Goal: Task Accomplishment & Management: Manage account settings

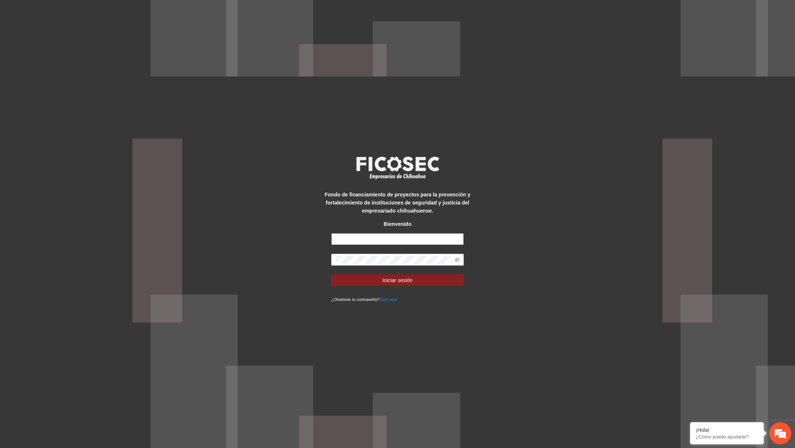
click at [409, 235] on input "text" at bounding box center [397, 239] width 133 height 12
type input "*"
type input "**********"
click at [331, 275] on button "Iniciar sesión" at bounding box center [397, 281] width 133 height 12
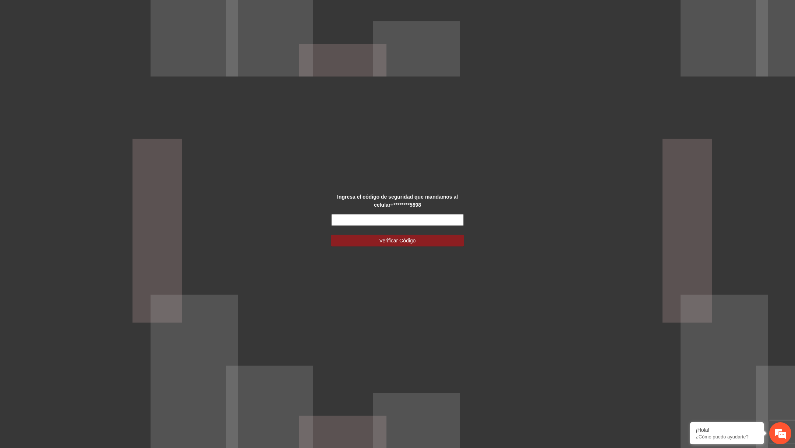
click at [403, 225] on input "text" at bounding box center [397, 220] width 133 height 12
paste input "******"
type input "******"
click at [331, 235] on button "Verificar Código" at bounding box center [397, 241] width 133 height 12
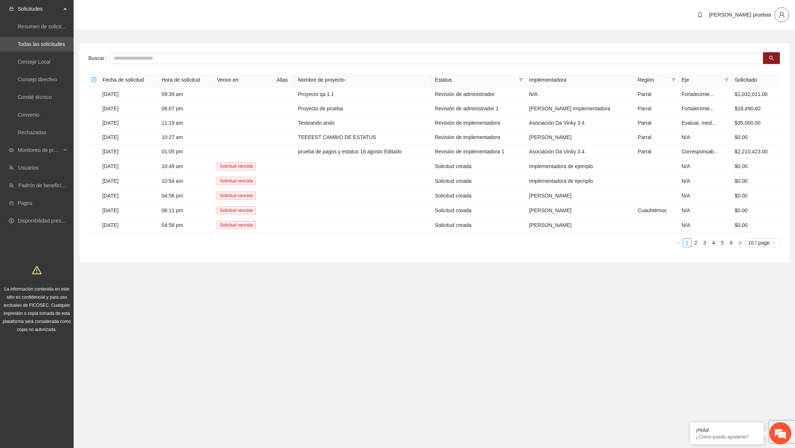
click at [787, 14] on span "user" at bounding box center [782, 14] width 14 height 7
click at [766, 43] on span "Cerrar sesión" at bounding box center [760, 42] width 46 height 8
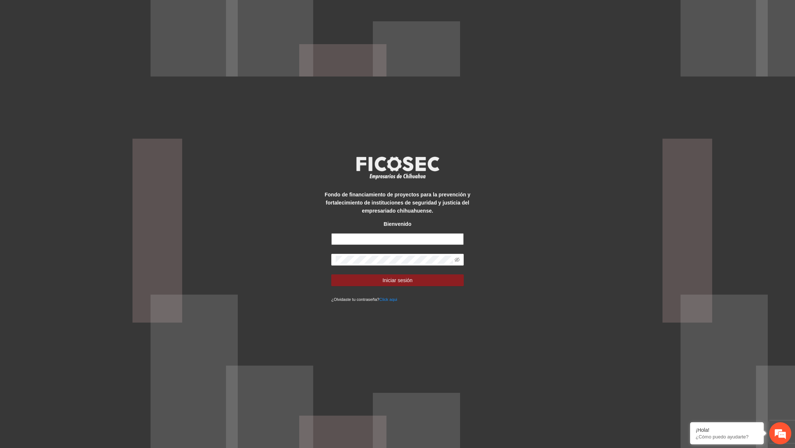
click at [373, 241] on input "text" at bounding box center [397, 239] width 133 height 12
click at [357, 233] on input "text" at bounding box center [397, 239] width 133 height 12
paste input "**********"
type input "**********"
click at [455, 258] on icon "eye-invisible" at bounding box center [457, 260] width 5 height 4
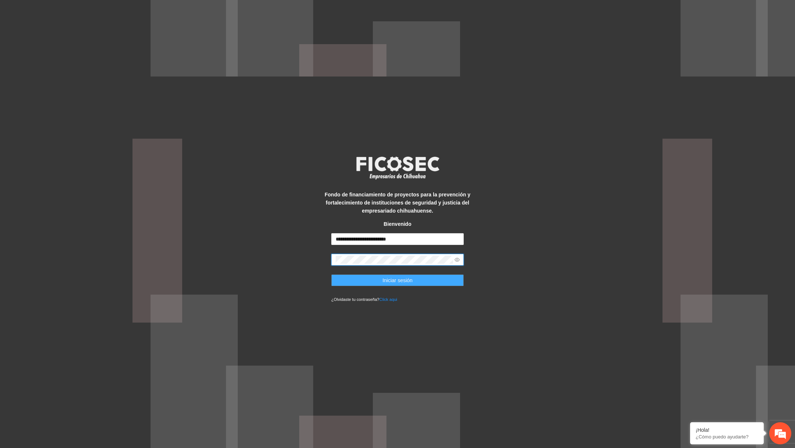
click at [419, 281] on button "Iniciar sesión" at bounding box center [397, 281] width 133 height 12
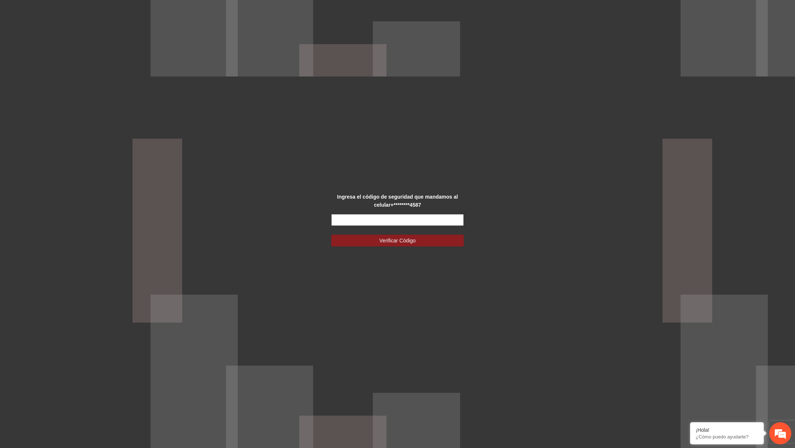
click at [350, 219] on input "text" at bounding box center [397, 220] width 133 height 12
type input "******"
click at [331, 235] on button "Verificar Código" at bounding box center [397, 241] width 133 height 12
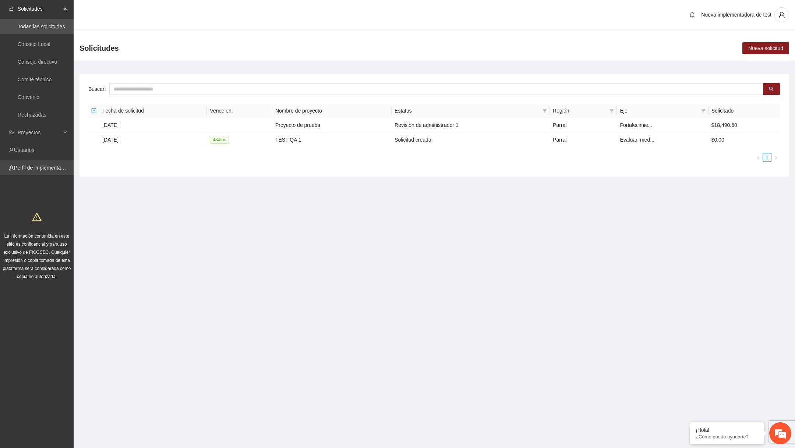
click at [46, 165] on link "Perfil de implementadora" at bounding box center [42, 168] width 57 height 6
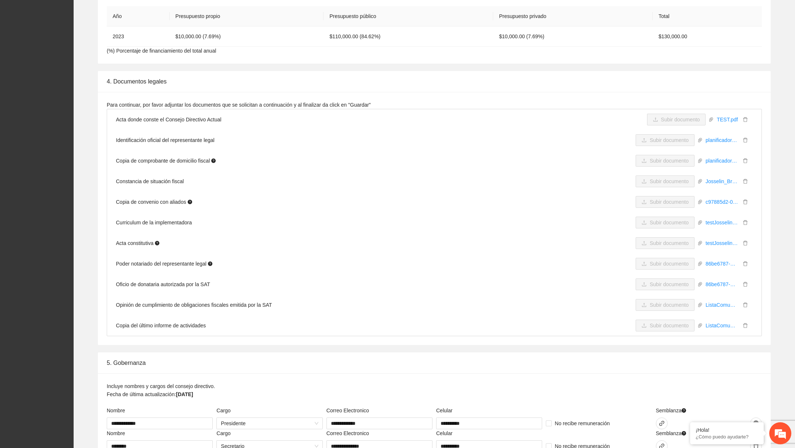
scroll to position [868, 0]
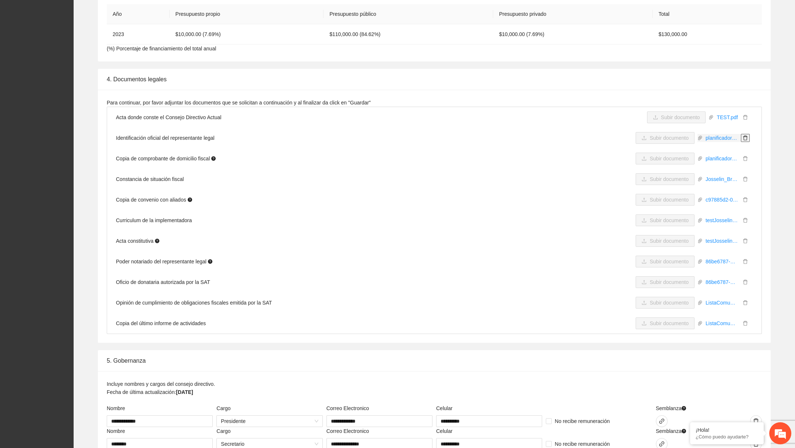
click at [746, 139] on icon "delete" at bounding box center [745, 138] width 4 height 5
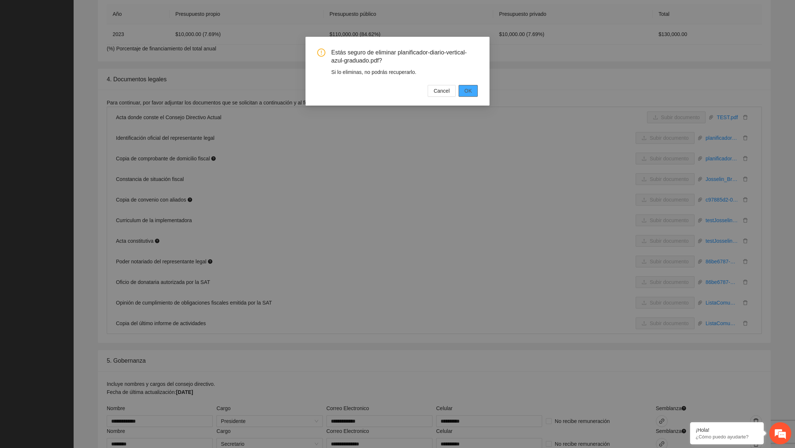
click at [476, 93] on button "OK" at bounding box center [468, 91] width 19 height 12
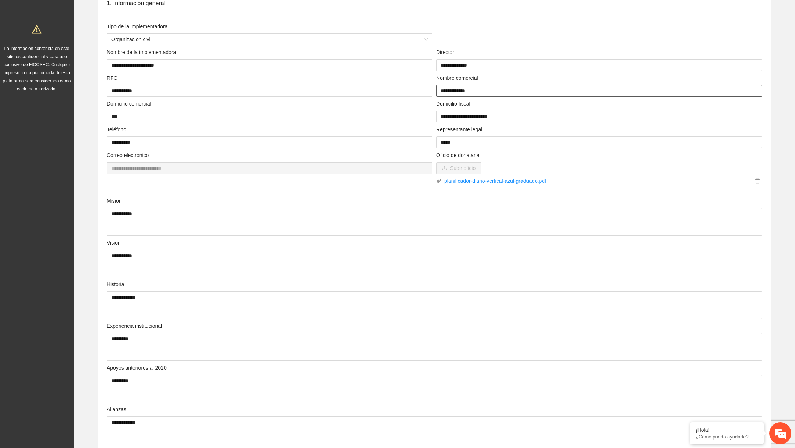
scroll to position [0, 0]
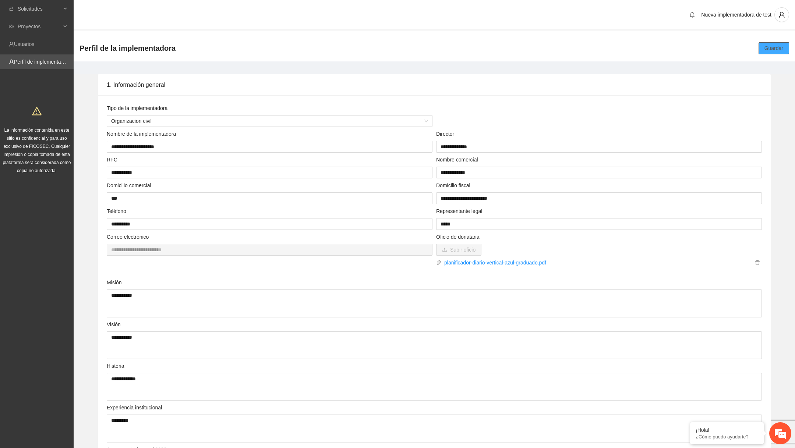
click at [779, 46] on span "Guardar" at bounding box center [774, 48] width 19 height 8
click at [54, 14] on span "Solicitudes" at bounding box center [39, 8] width 43 height 15
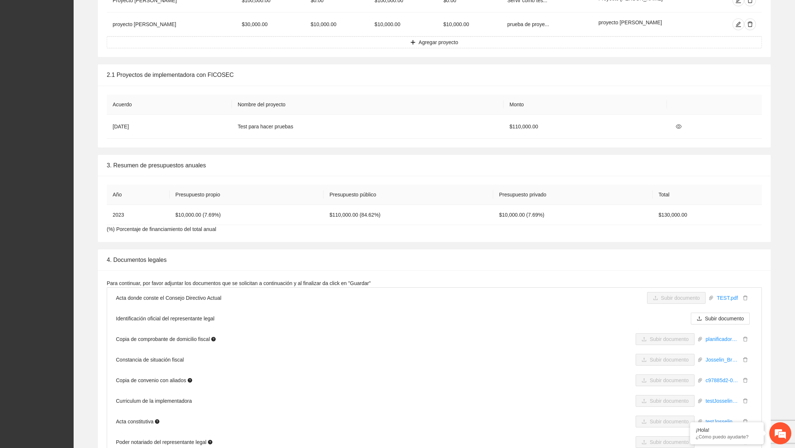
scroll to position [777, 0]
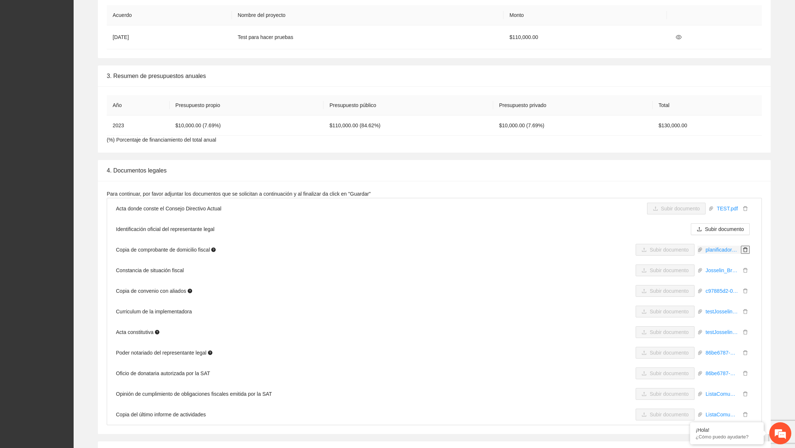
click at [749, 250] on span "delete" at bounding box center [745, 249] width 8 height 5
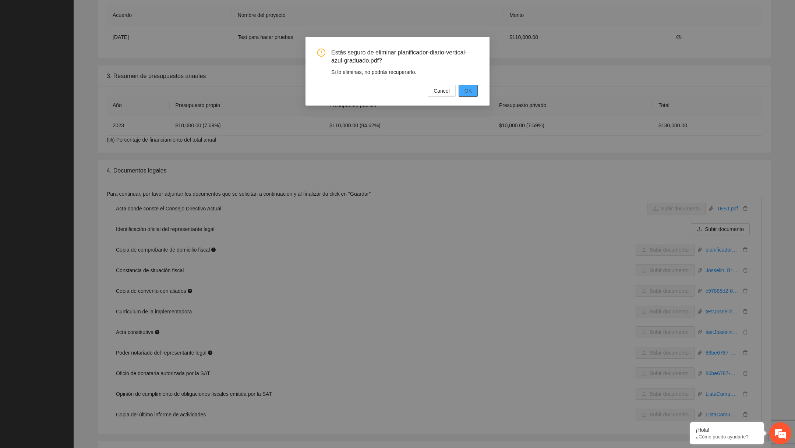
click at [465, 92] on span "OK" at bounding box center [468, 91] width 7 height 8
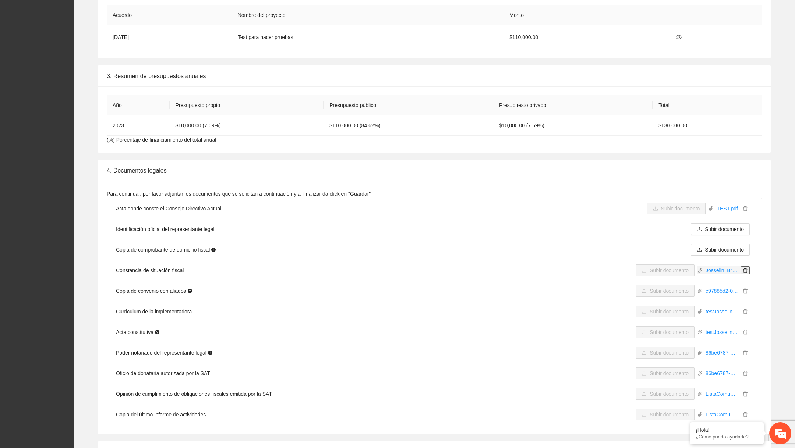
click at [747, 272] on button "button" at bounding box center [745, 271] width 9 height 8
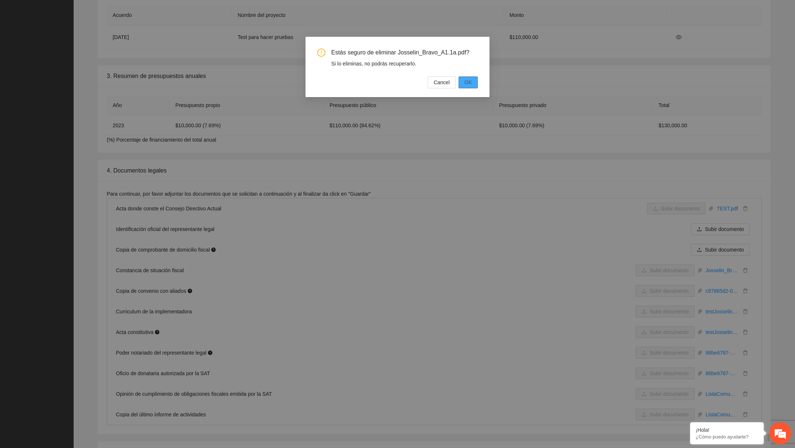
click at [464, 87] on button "OK" at bounding box center [468, 83] width 19 height 12
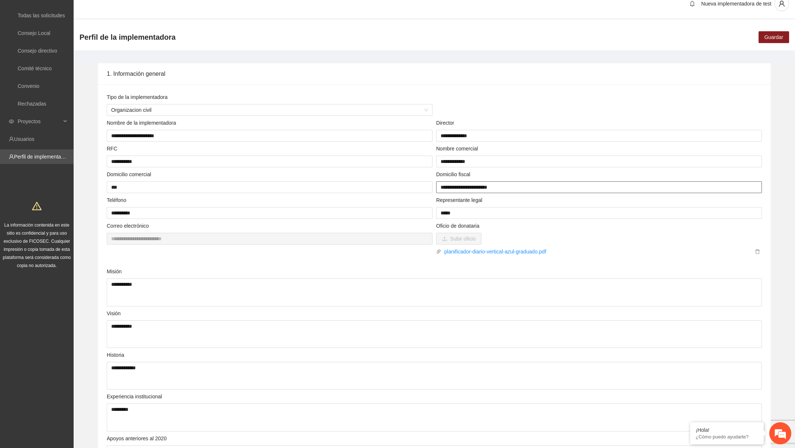
scroll to position [0, 0]
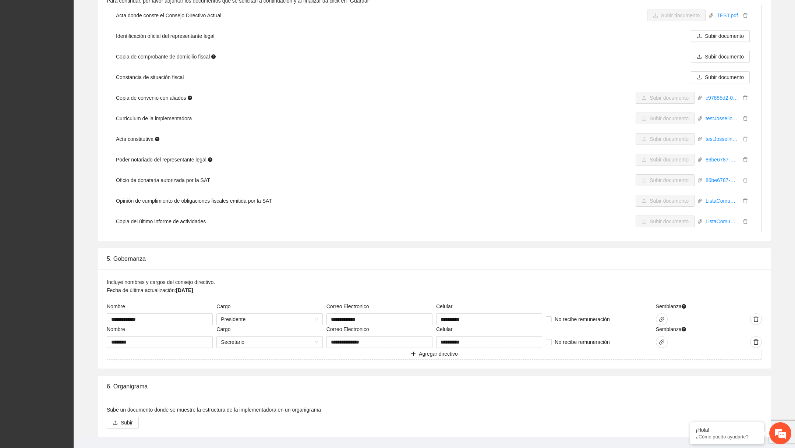
scroll to position [847, 0]
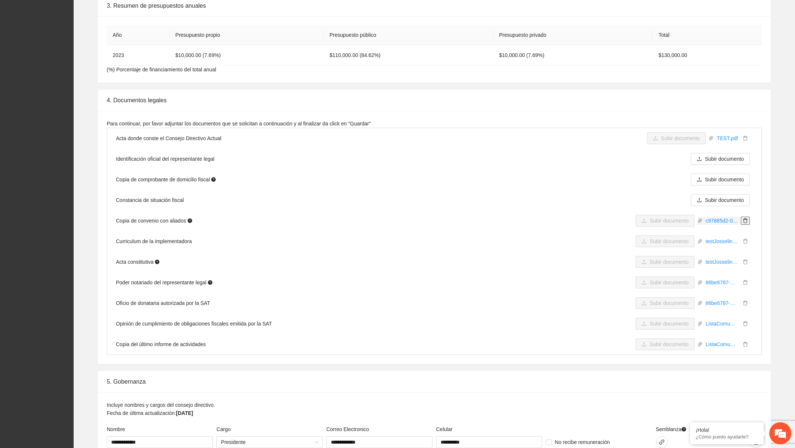
click at [744, 219] on icon "delete" at bounding box center [745, 220] width 5 height 5
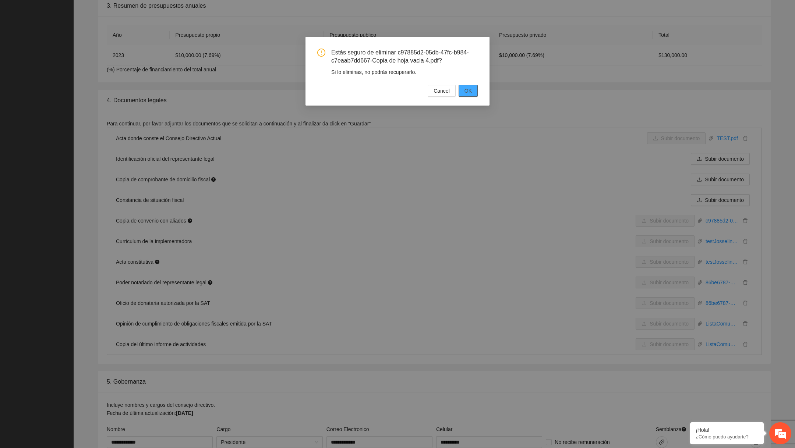
click at [476, 92] on button "OK" at bounding box center [468, 91] width 19 height 12
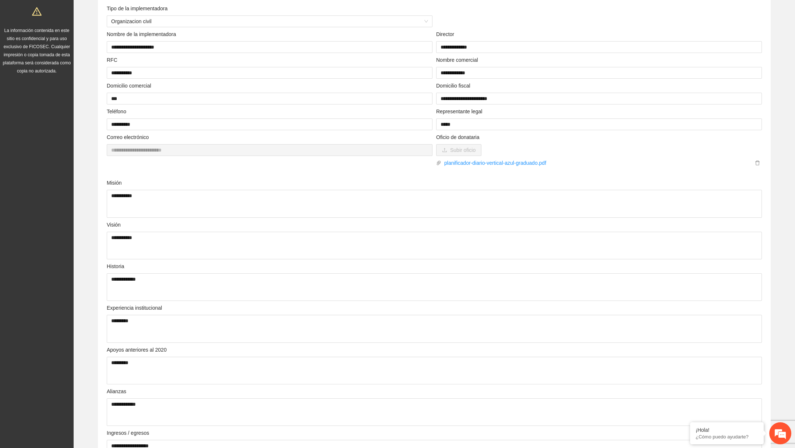
scroll to position [0, 0]
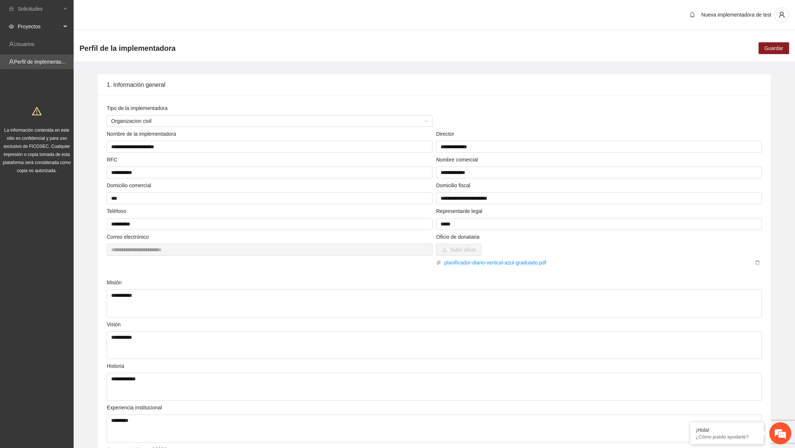
click at [50, 31] on span "Proyectos" at bounding box center [39, 26] width 43 height 15
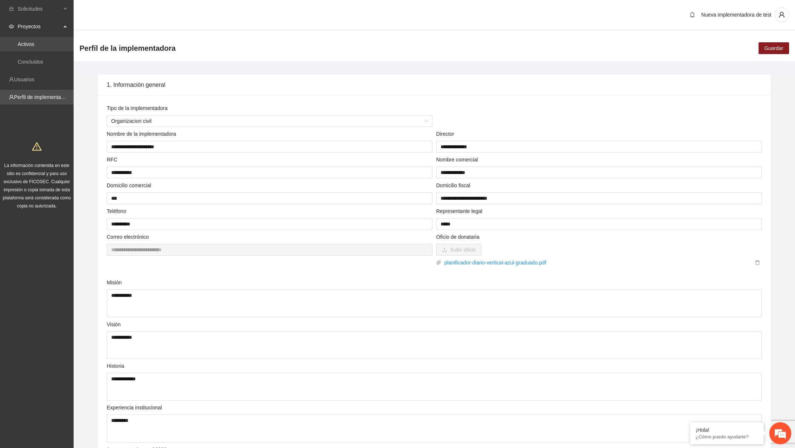
click at [34, 43] on link "Activos" at bounding box center [26, 44] width 17 height 6
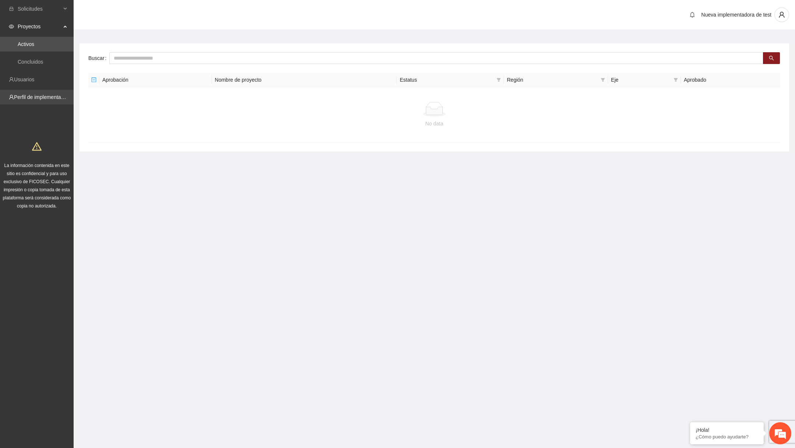
click at [40, 99] on link "Perfil de implementadora" at bounding box center [42, 97] width 57 height 6
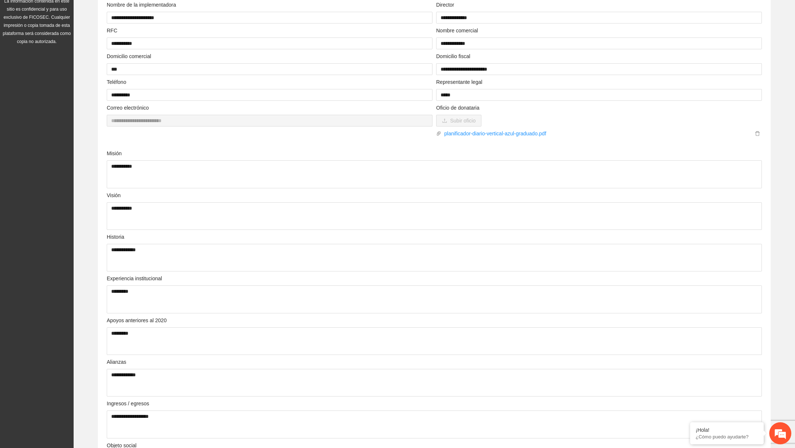
scroll to position [103, 0]
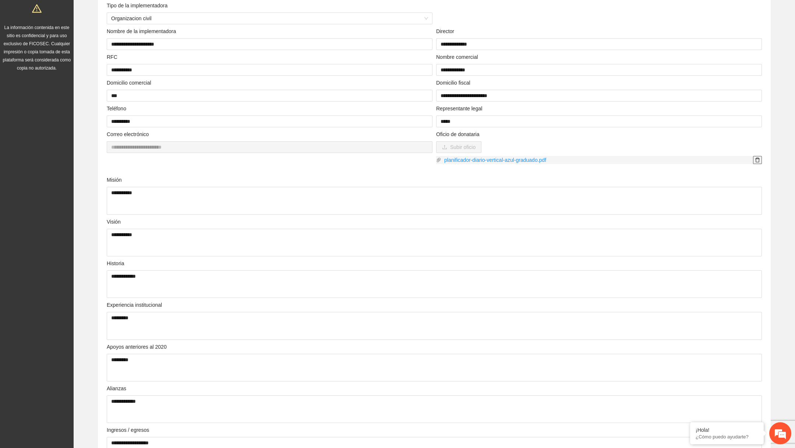
click at [756, 159] on icon "delete" at bounding box center [757, 160] width 4 height 5
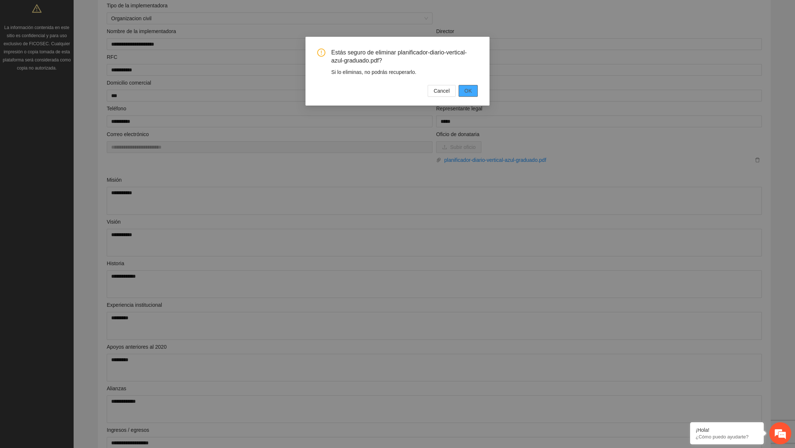
click at [467, 88] on span "OK" at bounding box center [468, 91] width 7 height 8
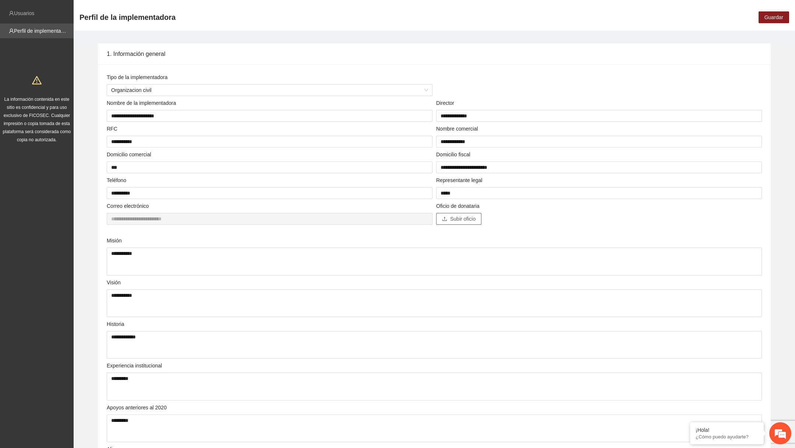
scroll to position [0, 0]
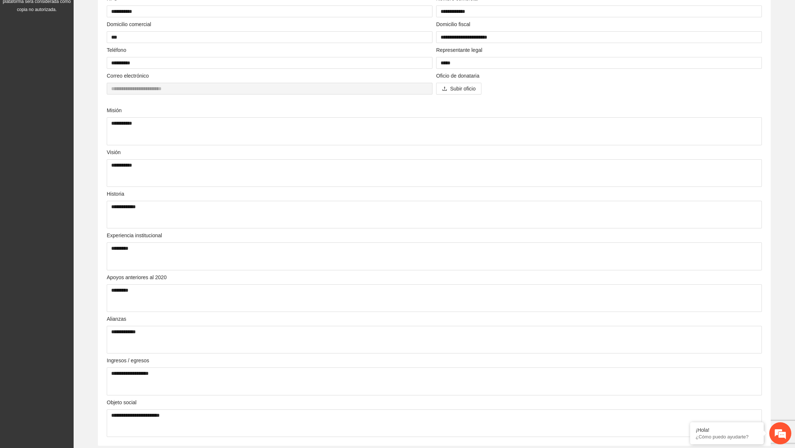
scroll to position [110, 0]
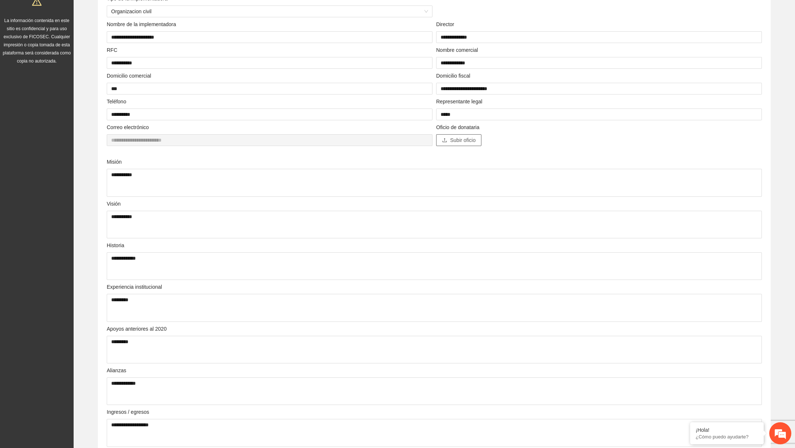
click at [457, 141] on span "Subir oficio" at bounding box center [462, 140] width 25 height 8
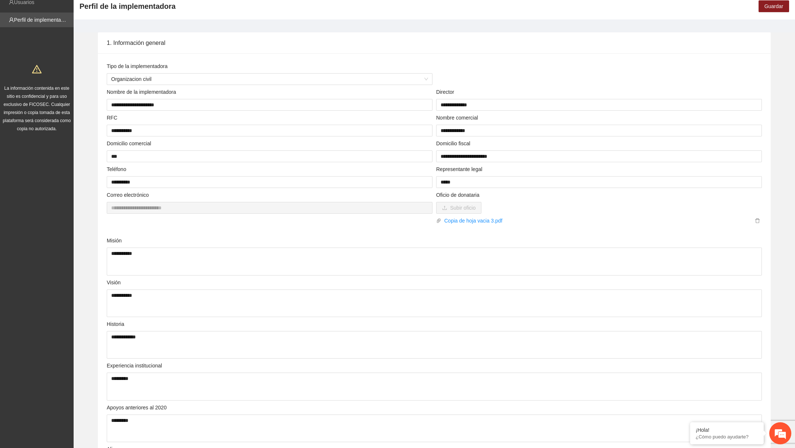
scroll to position [0, 0]
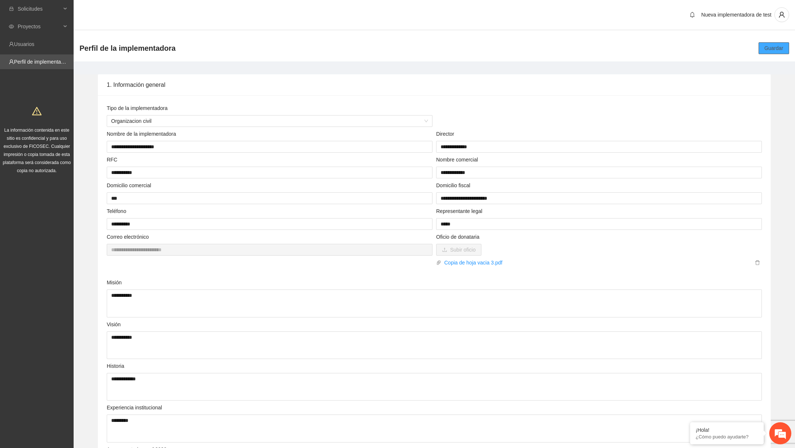
click at [764, 53] on button "Guardar" at bounding box center [774, 48] width 31 height 12
click at [70, 29] on div "Proyectos" at bounding box center [37, 26] width 74 height 15
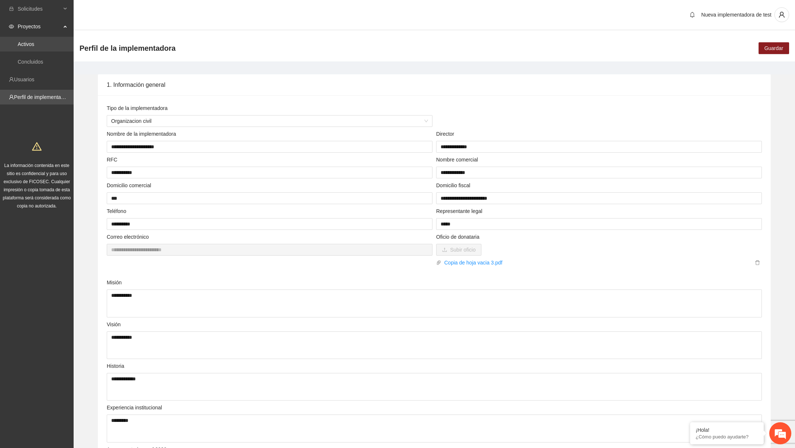
click at [33, 43] on link "Activos" at bounding box center [26, 44] width 17 height 6
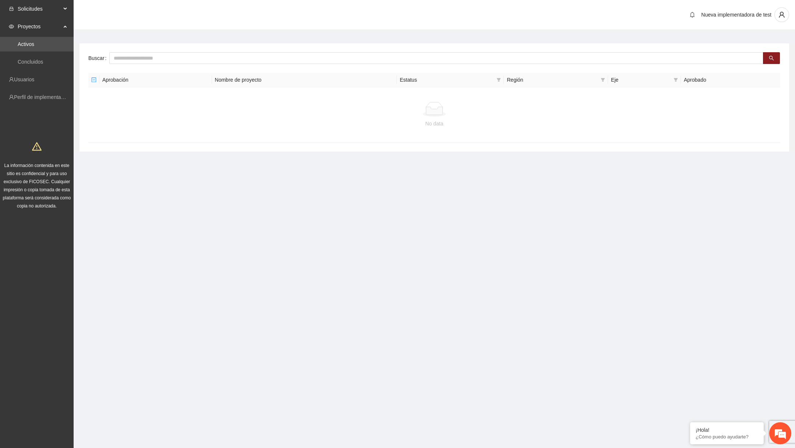
click at [52, 10] on span "Solicitudes" at bounding box center [39, 8] width 43 height 15
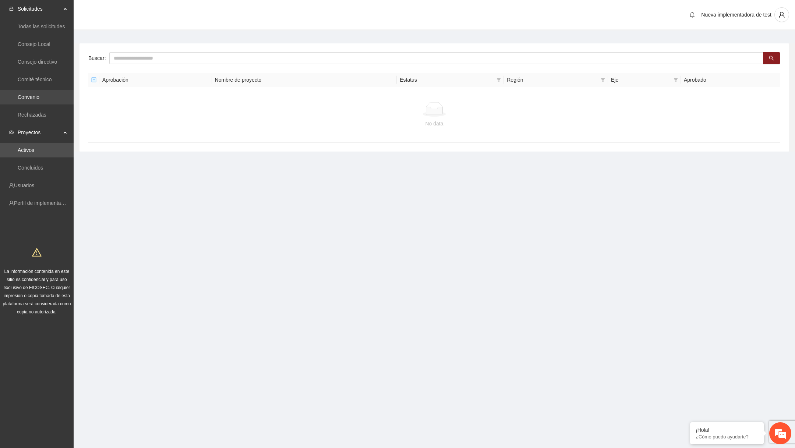
click at [39, 95] on link "Convenio" at bounding box center [29, 97] width 22 height 6
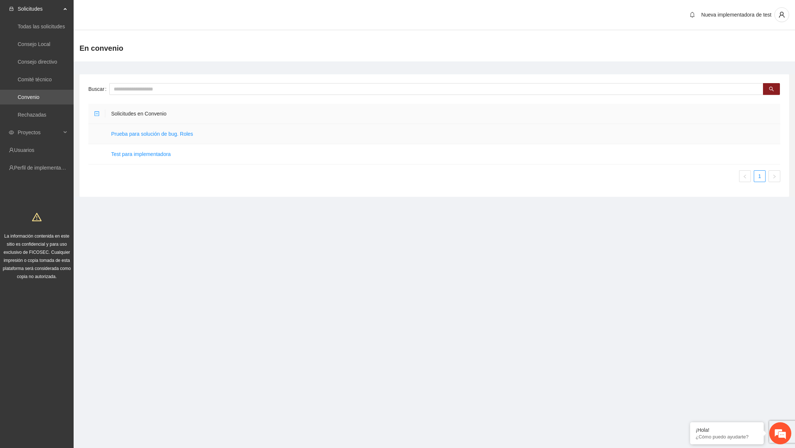
click at [168, 137] on td "Prueba para solución de bug. Roles" at bounding box center [442, 134] width 675 height 20
click at [172, 134] on link "Prueba para solución de bug. Roles" at bounding box center [152, 134] width 82 height 6
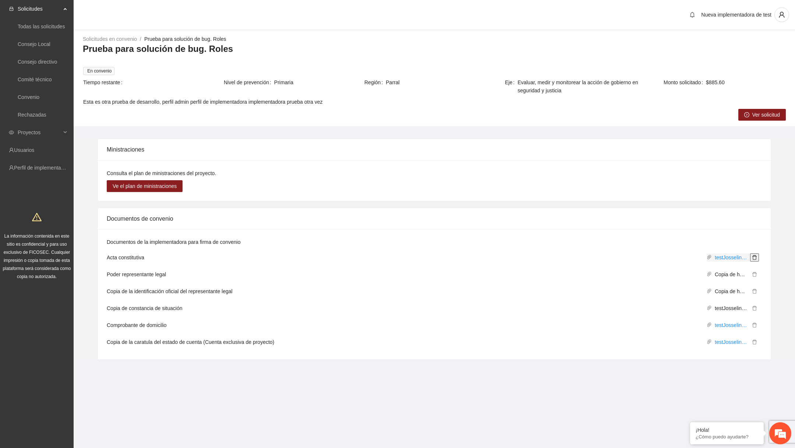
click at [756, 255] on icon "delete" at bounding box center [754, 257] width 5 height 5
click at [757, 329] on span "delete" at bounding box center [755, 329] width 8 height 5
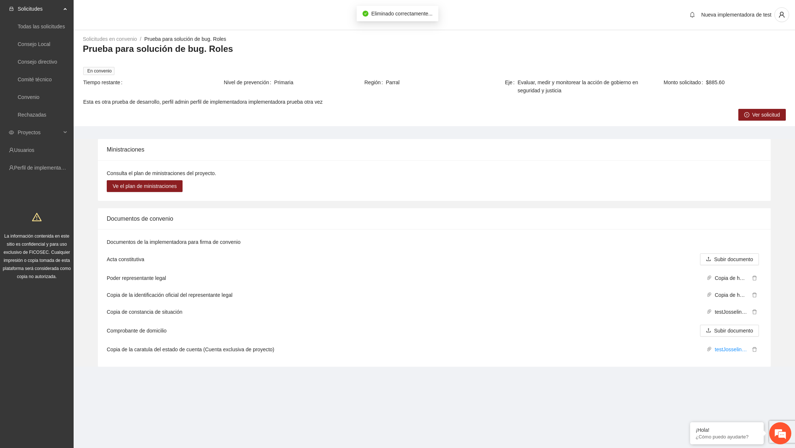
click at [770, 118] on span "Ver solicitud" at bounding box center [766, 115] width 28 height 8
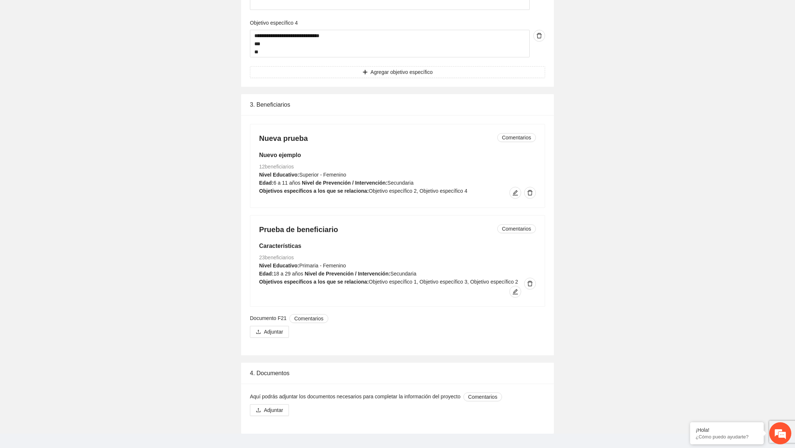
scroll to position [720, 0]
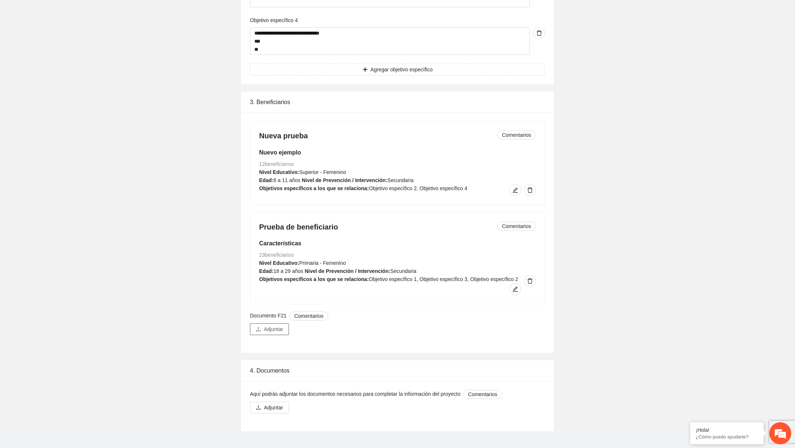
click at [272, 325] on span "Adjuntar" at bounding box center [273, 329] width 19 height 8
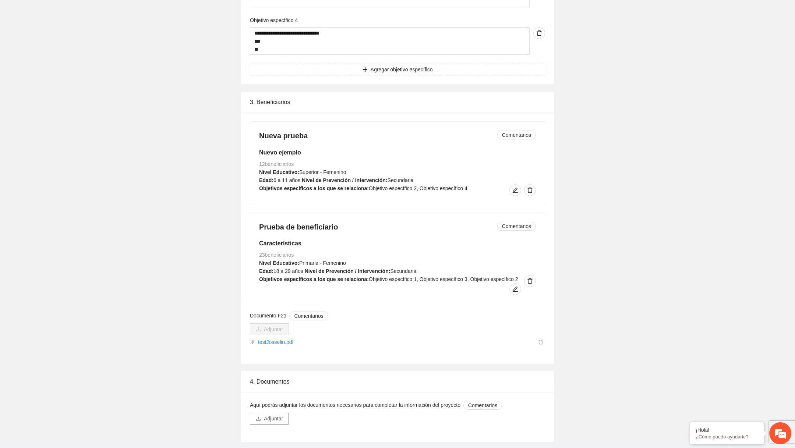
click at [265, 415] on span "Adjuntar" at bounding box center [273, 419] width 19 height 8
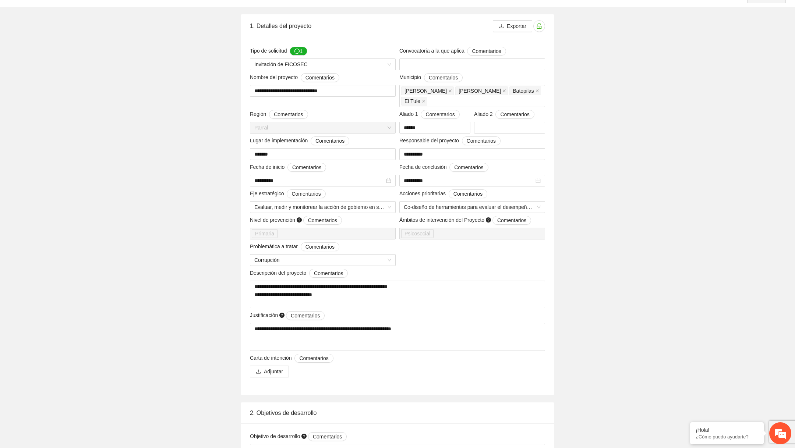
scroll to position [0, 0]
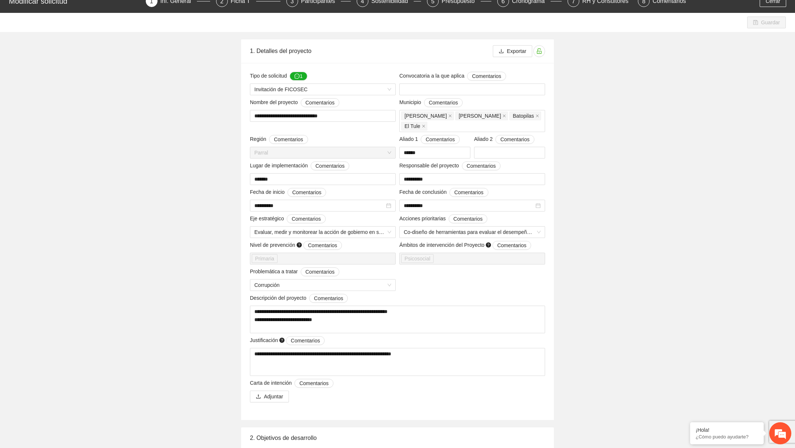
scroll to position [17, 0]
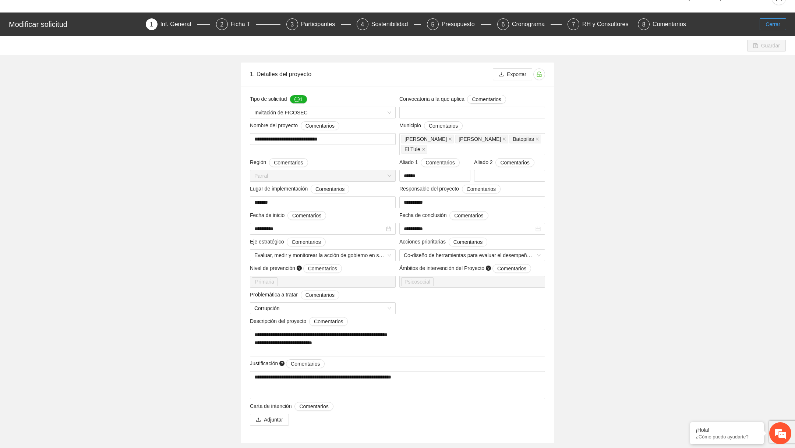
click at [772, 18] on button "Cerrar" at bounding box center [773, 24] width 27 height 12
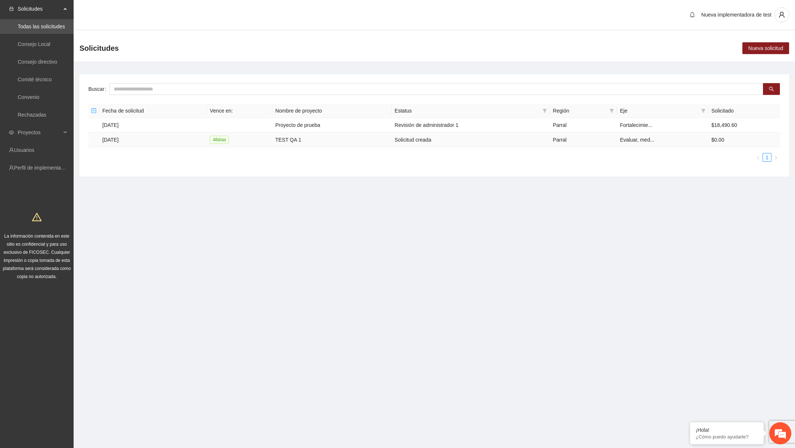
click at [223, 140] on span "48 día s" at bounding box center [219, 140] width 19 height 8
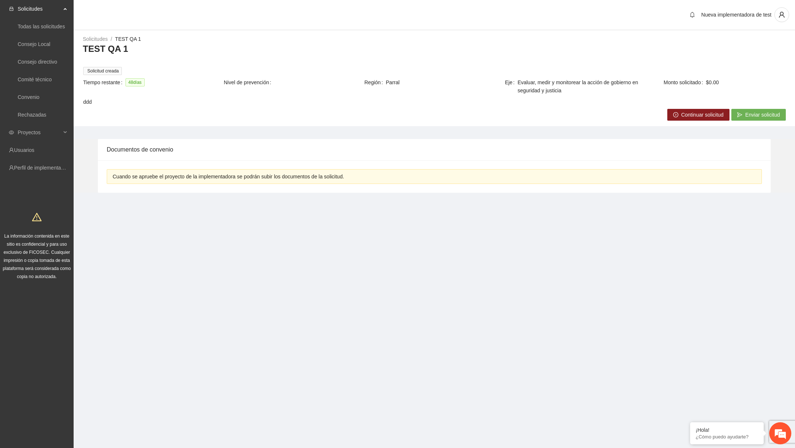
click at [675, 114] on icon "right-circle" at bounding box center [675, 115] width 1 height 2
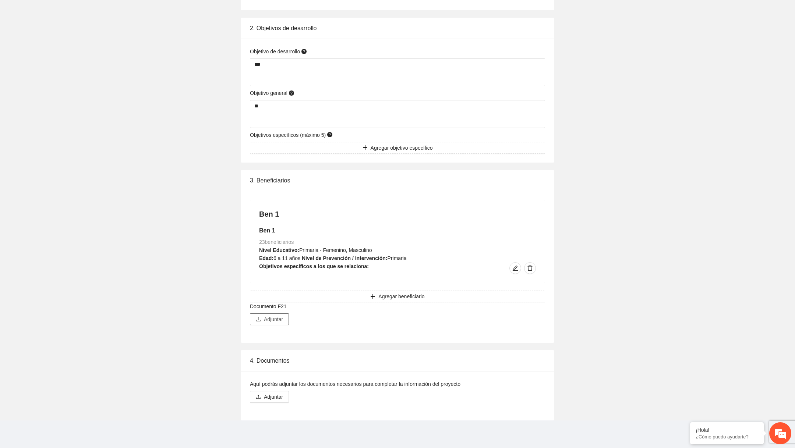
click at [276, 318] on span "Adjuntar" at bounding box center [273, 319] width 19 height 8
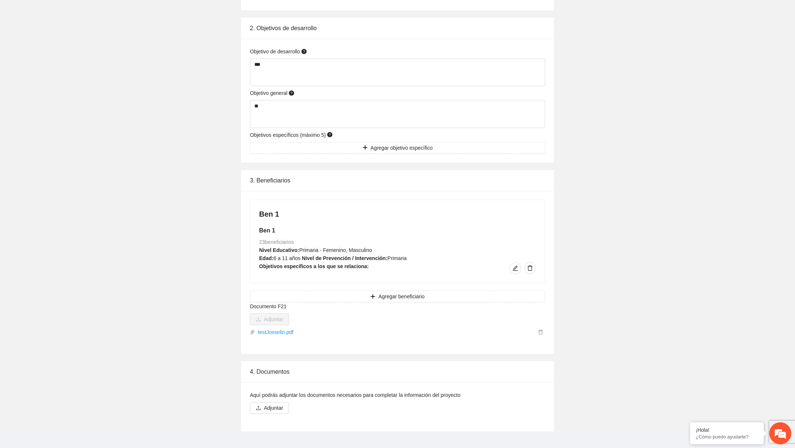
click at [277, 401] on div "Aquí podrás adjuntar los documentos necesarios para completar la información de…" at bounding box center [397, 396] width 295 height 11
click at [276, 406] on span "Adjuntar" at bounding box center [273, 408] width 19 height 8
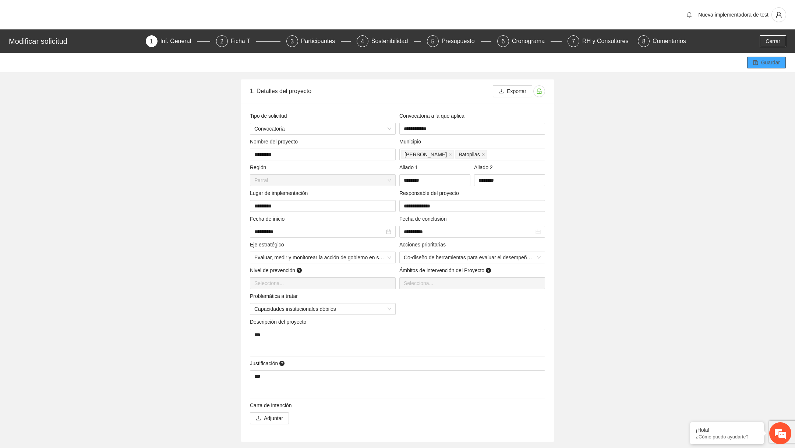
click at [755, 62] on icon "save" at bounding box center [755, 62] width 5 height 5
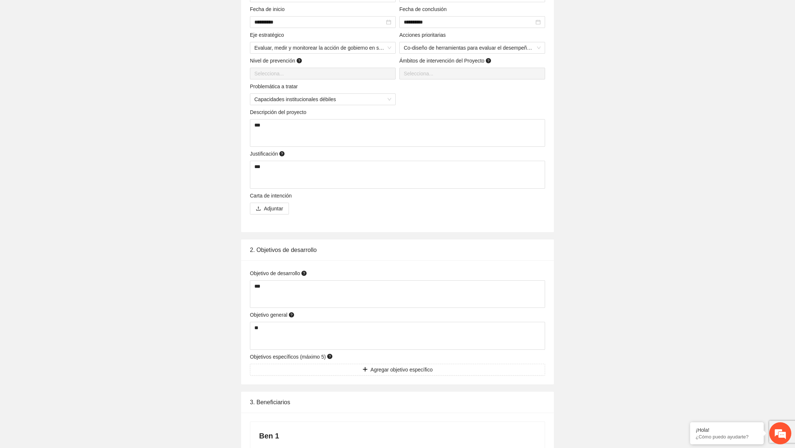
scroll to position [60, 0]
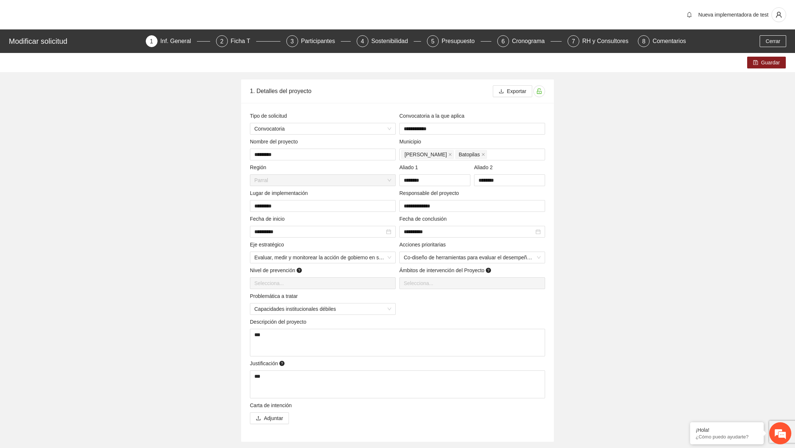
scroll to position [454, 0]
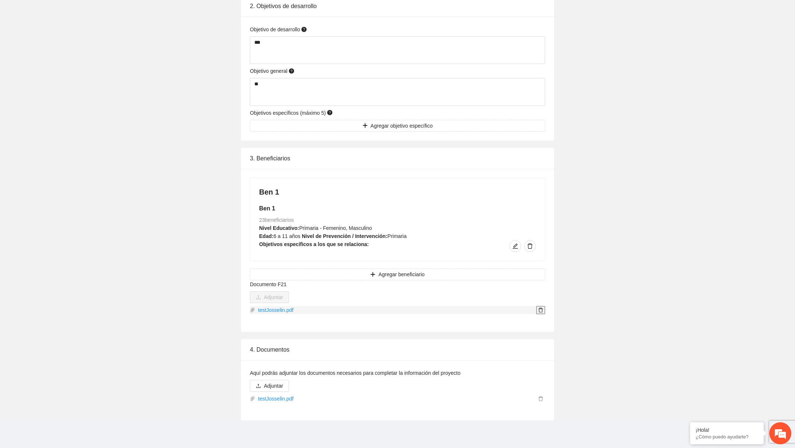
click at [542, 310] on icon "delete" at bounding box center [540, 310] width 5 height 5
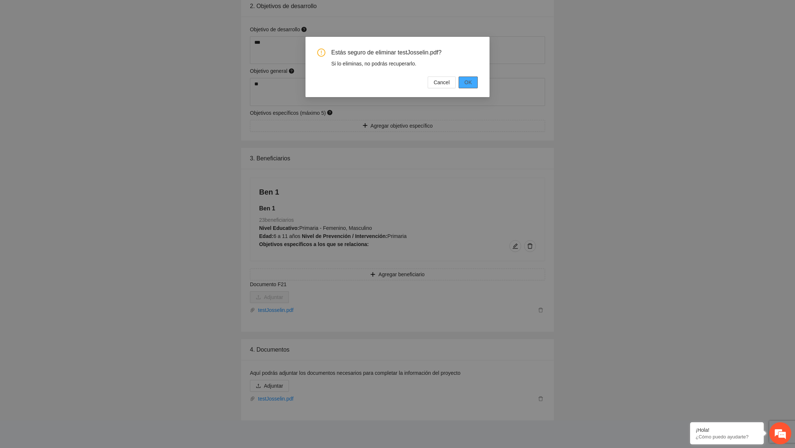
click at [476, 84] on button "OK" at bounding box center [468, 83] width 19 height 12
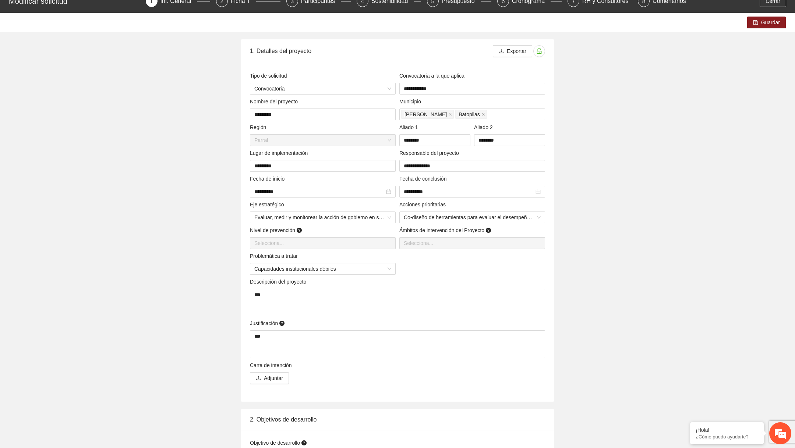
scroll to position [0, 0]
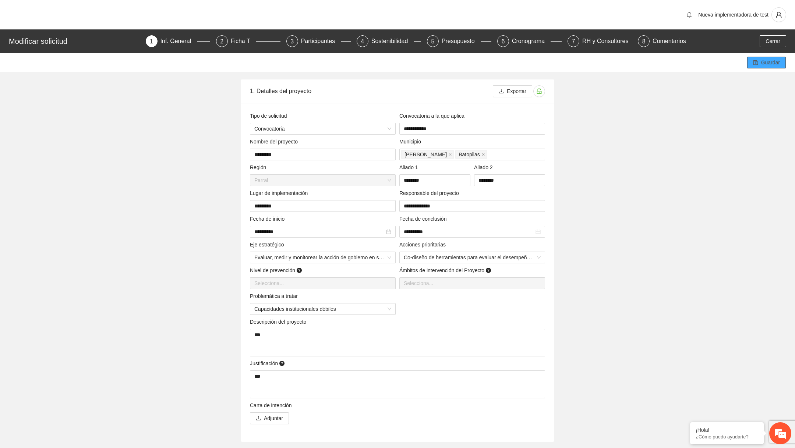
click at [755, 63] on icon "save" at bounding box center [755, 62] width 5 height 5
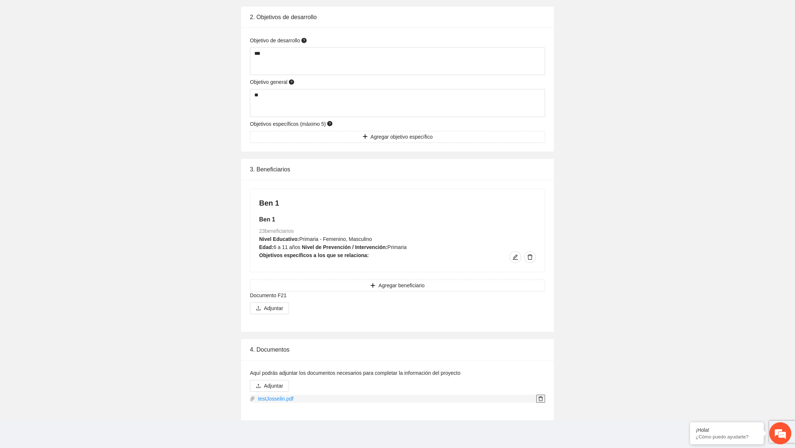
click at [544, 397] on span "delete" at bounding box center [541, 398] width 8 height 5
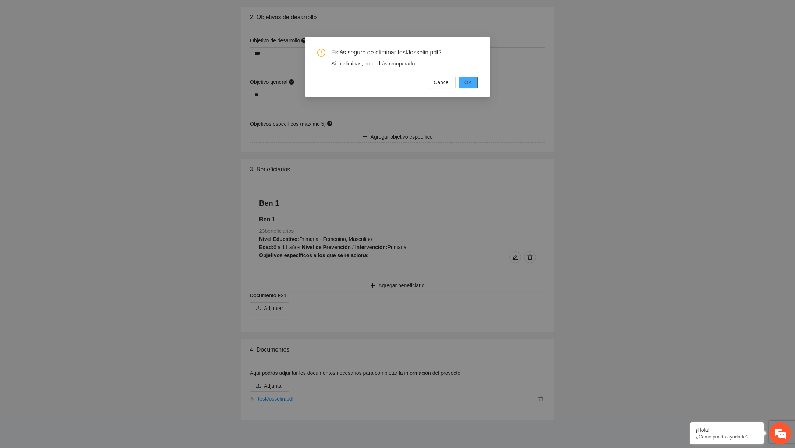
click at [467, 84] on span "OK" at bounding box center [468, 82] width 7 height 8
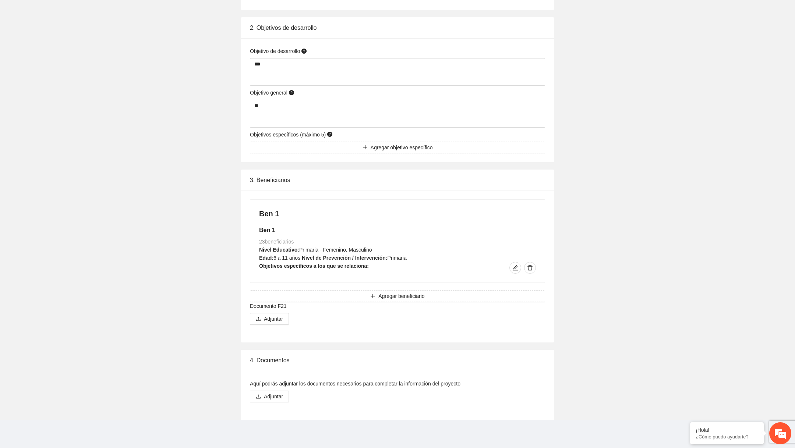
scroll to position [432, 0]
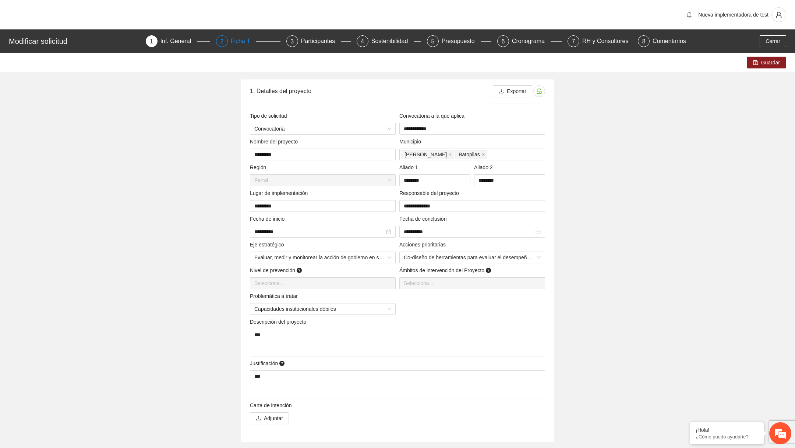
click at [232, 39] on div "Ficha T" at bounding box center [243, 41] width 25 height 12
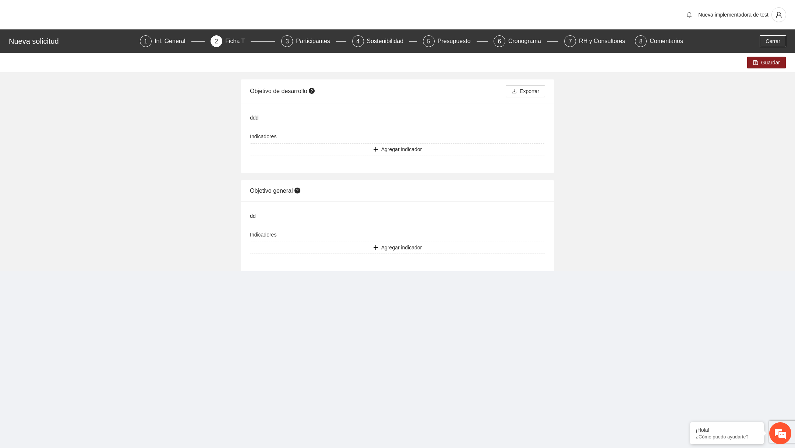
click at [161, 34] on div "Nueva solicitud 1 Inf. General 2 Ficha T 3 Participantes 4 Sostenibilidad 5 Pre…" at bounding box center [397, 41] width 795 height 24
click at [163, 42] on div "Inf. General" at bounding box center [173, 41] width 37 height 12
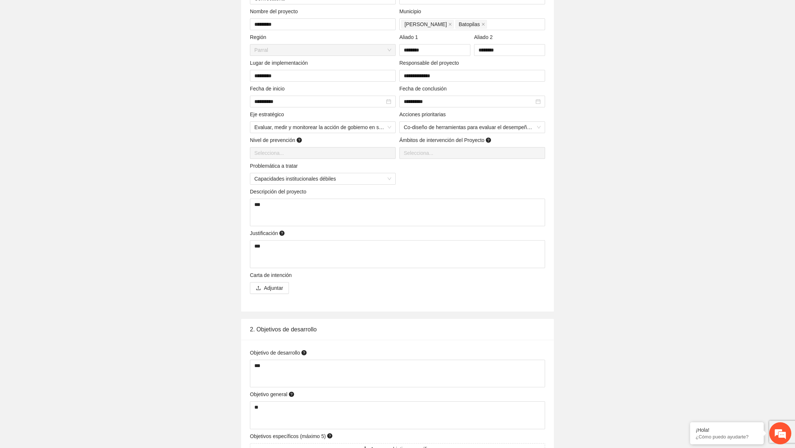
scroll to position [432, 0]
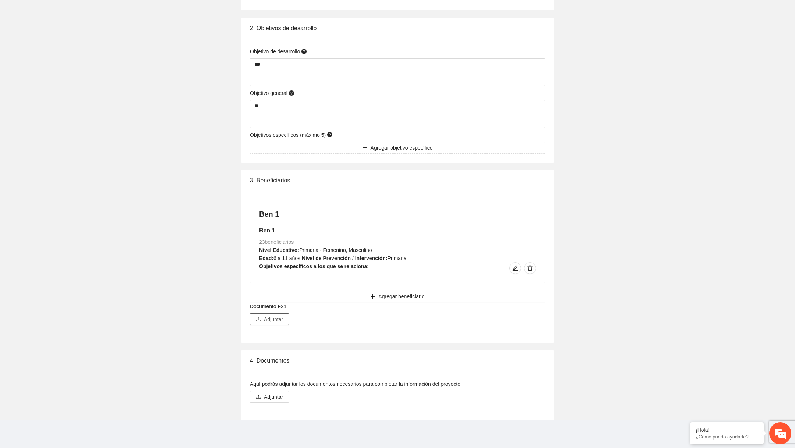
click at [274, 315] on span "Adjuntar" at bounding box center [273, 319] width 19 height 8
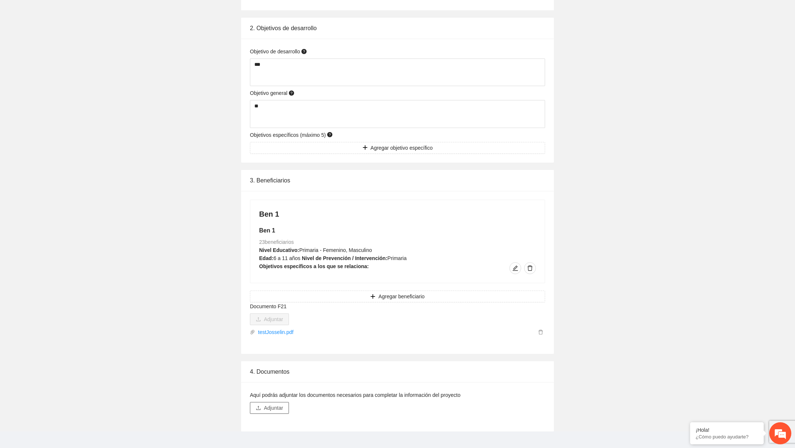
click at [271, 404] on span "Adjuntar" at bounding box center [273, 408] width 19 height 8
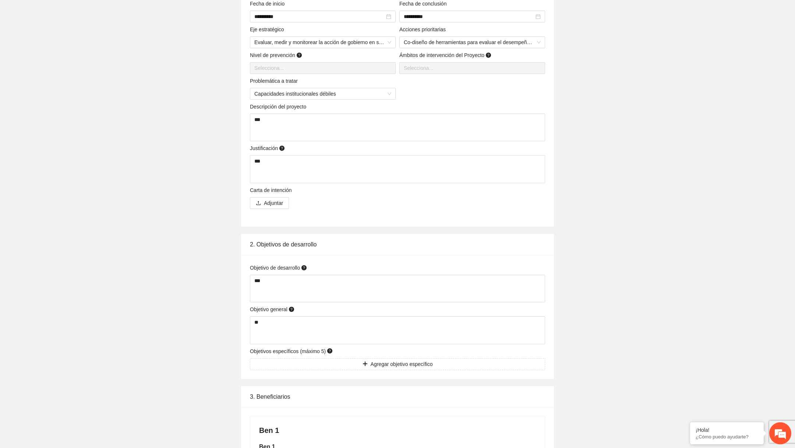
scroll to position [0, 0]
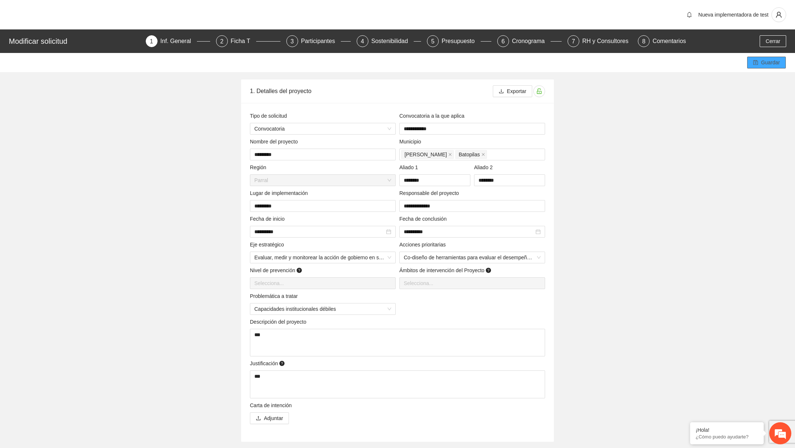
click at [772, 62] on span "Guardar" at bounding box center [770, 63] width 19 height 8
click at [318, 43] on div "Participantes" at bounding box center [321, 41] width 40 height 12
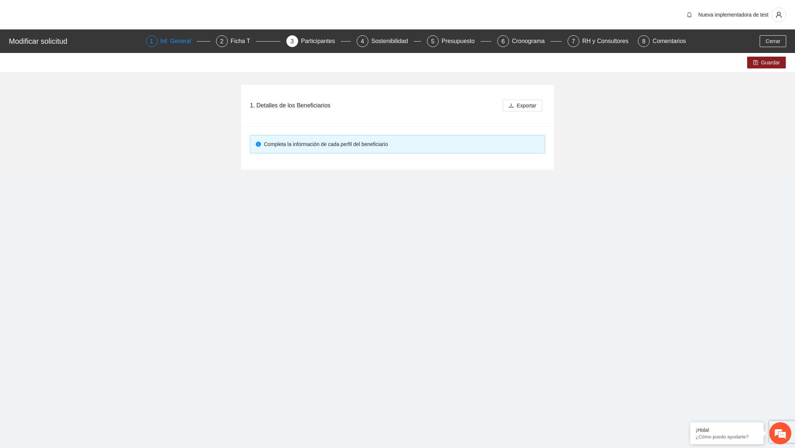
click at [172, 38] on div "Inf. General" at bounding box center [179, 41] width 37 height 12
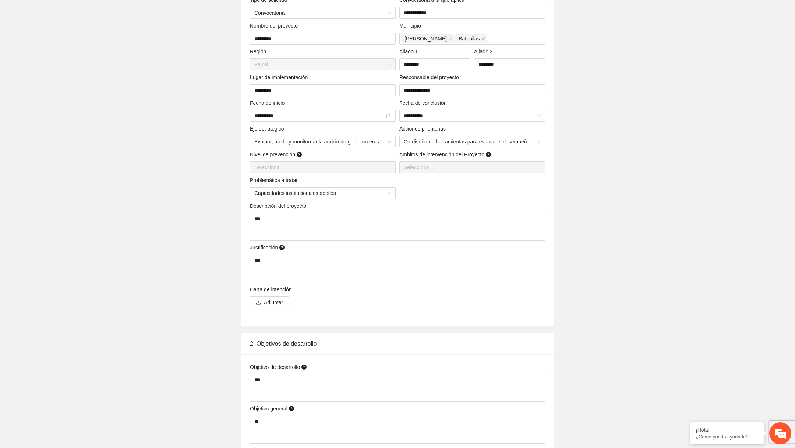
scroll to position [454, 0]
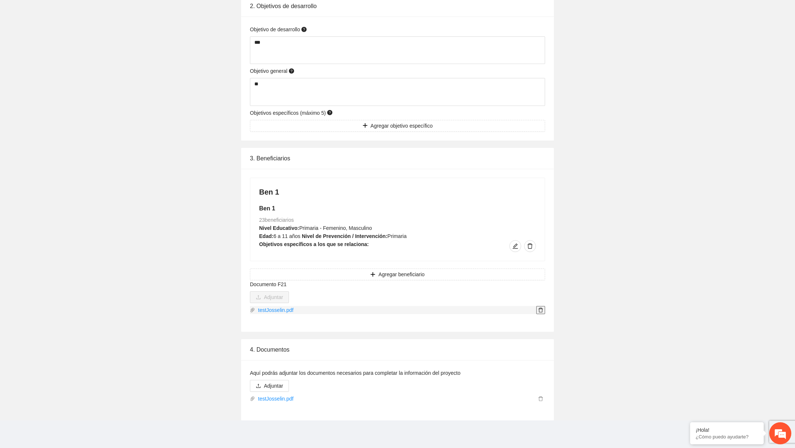
click at [538, 311] on span "delete" at bounding box center [541, 310] width 8 height 5
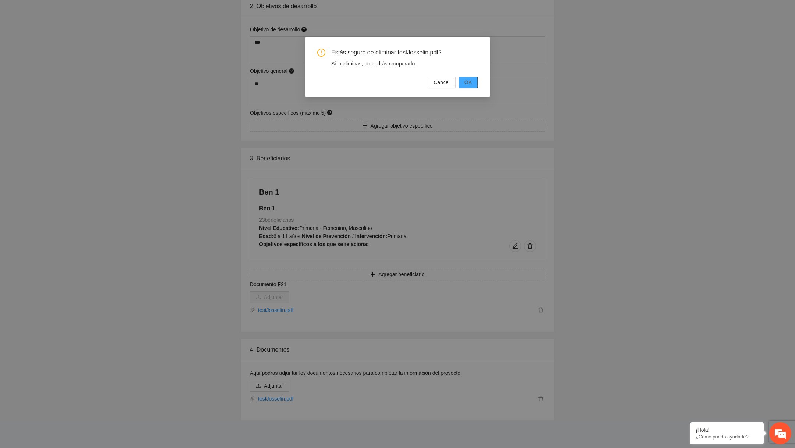
click at [477, 87] on button "OK" at bounding box center [468, 83] width 19 height 12
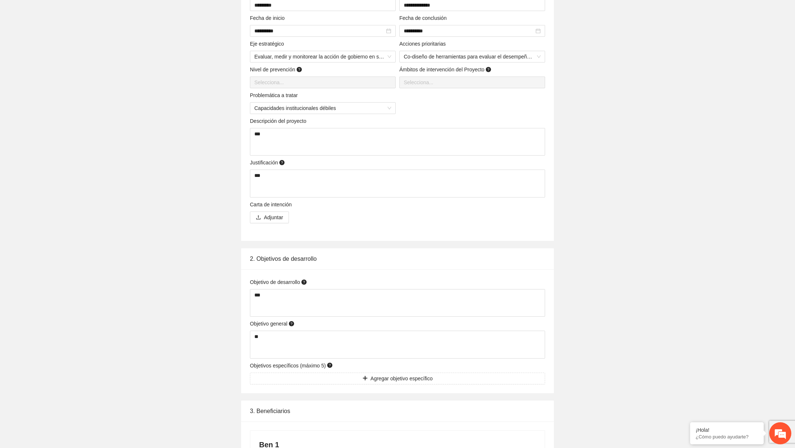
scroll to position [0, 0]
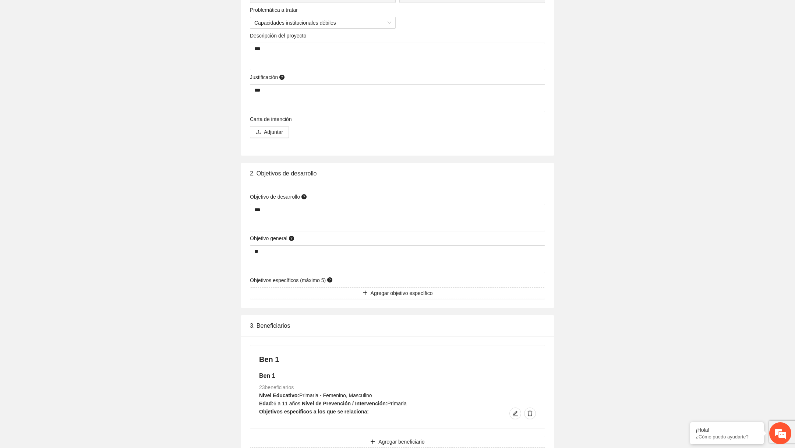
scroll to position [443, 0]
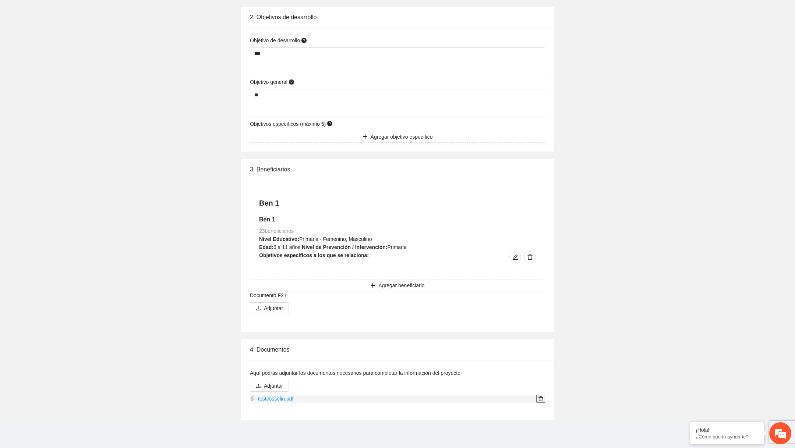
click at [539, 396] on icon "delete" at bounding box center [540, 398] width 5 height 5
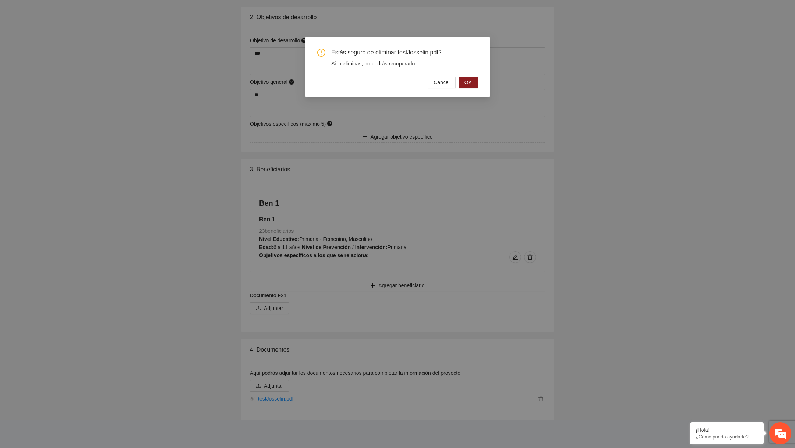
click at [479, 84] on div "Estás seguro de eliminar testJosselin.pdf? Si lo eliminas, no podrás recuperarl…" at bounding box center [398, 67] width 184 height 60
click at [469, 83] on span "OK" at bounding box center [468, 82] width 7 height 8
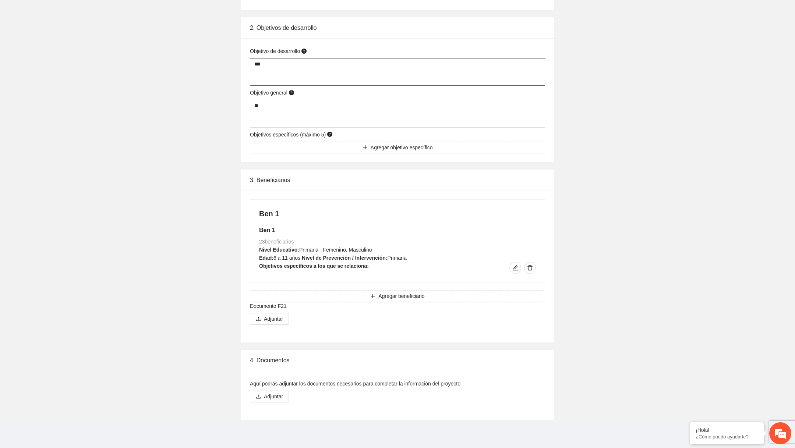
scroll to position [432, 0]
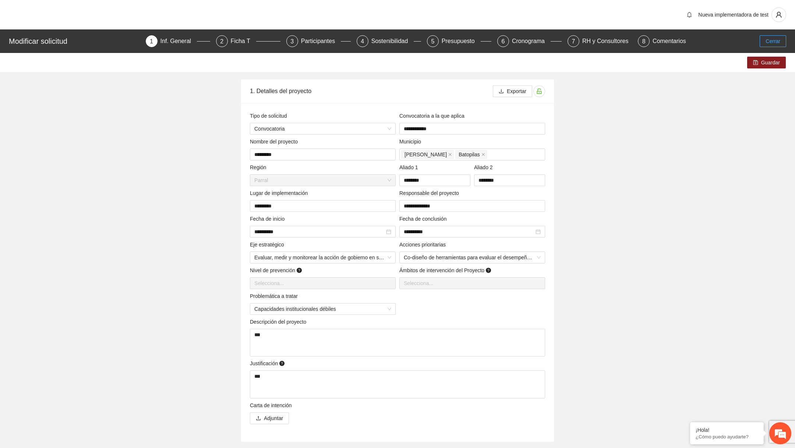
click at [773, 44] on span "Cerrar" at bounding box center [773, 41] width 15 height 8
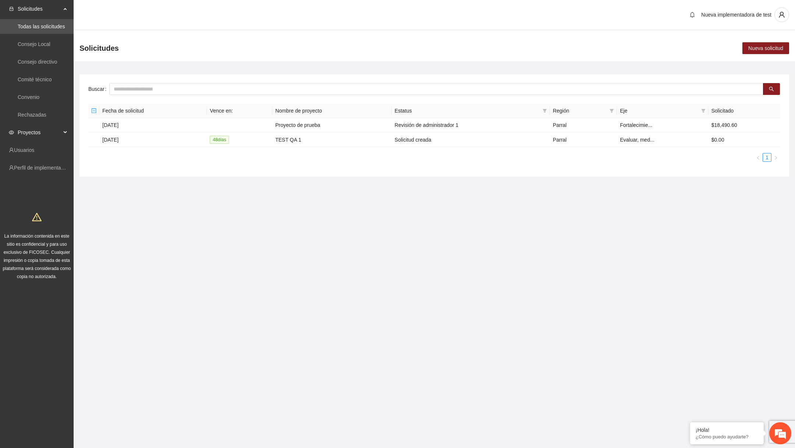
click at [50, 131] on span "Proyectos" at bounding box center [39, 132] width 43 height 15
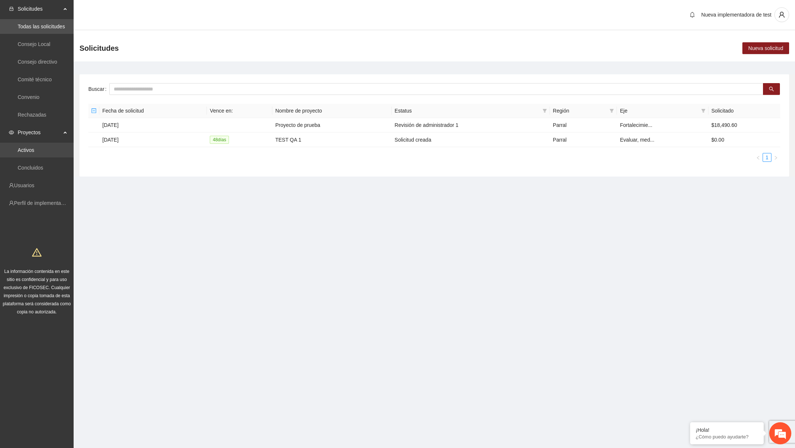
click at [34, 152] on link "Activos" at bounding box center [26, 150] width 17 height 6
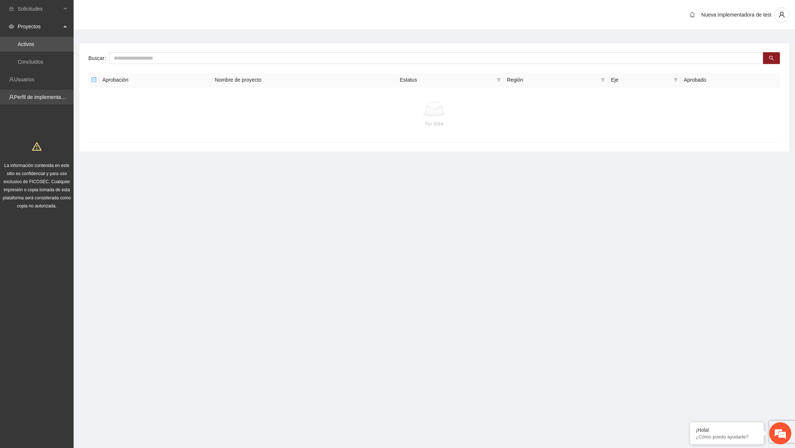
click at [49, 98] on link "Perfil de implementadora" at bounding box center [42, 97] width 57 height 6
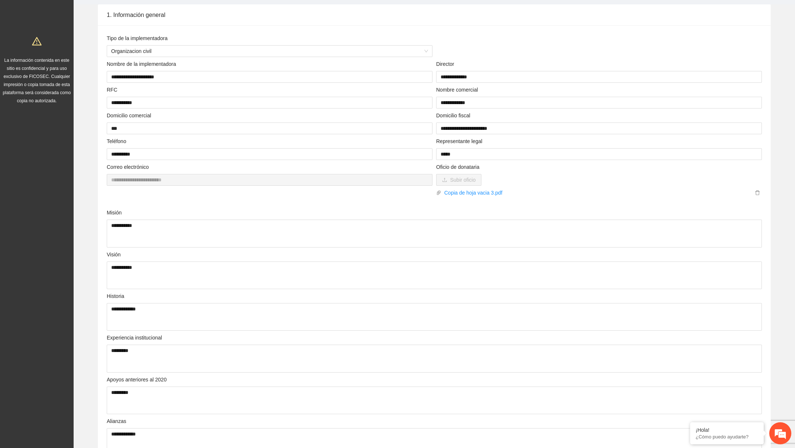
scroll to position [54, 0]
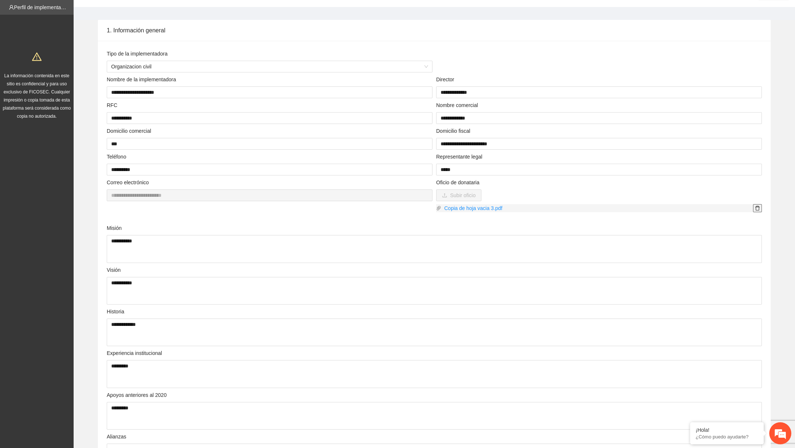
click at [756, 209] on icon "delete" at bounding box center [757, 208] width 5 height 5
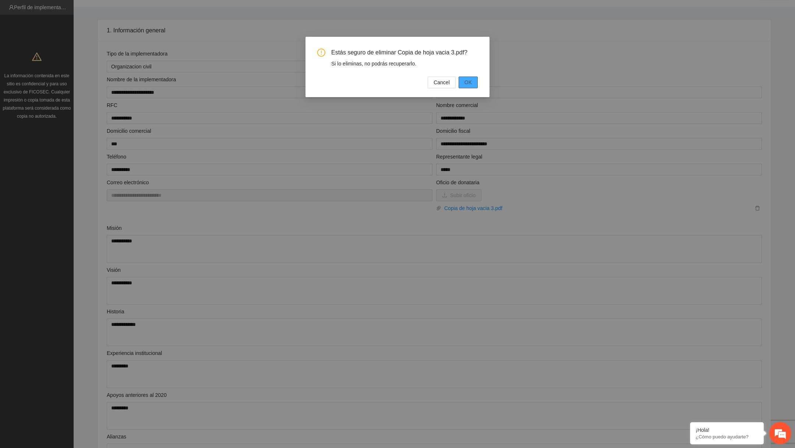
click at [465, 84] on span "OK" at bounding box center [468, 82] width 7 height 8
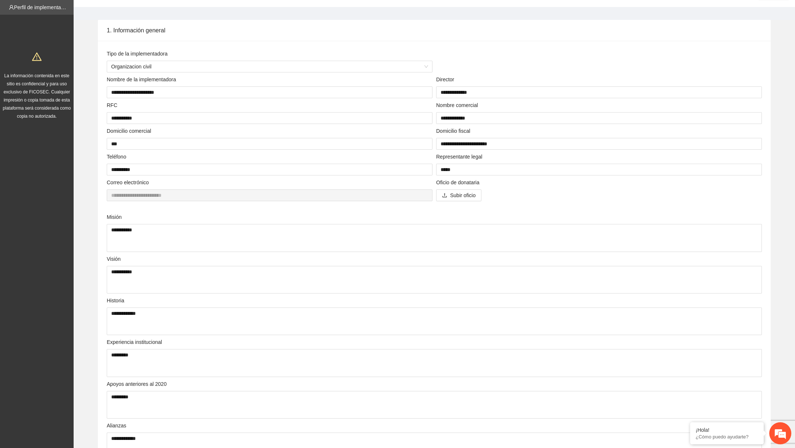
scroll to position [0, 0]
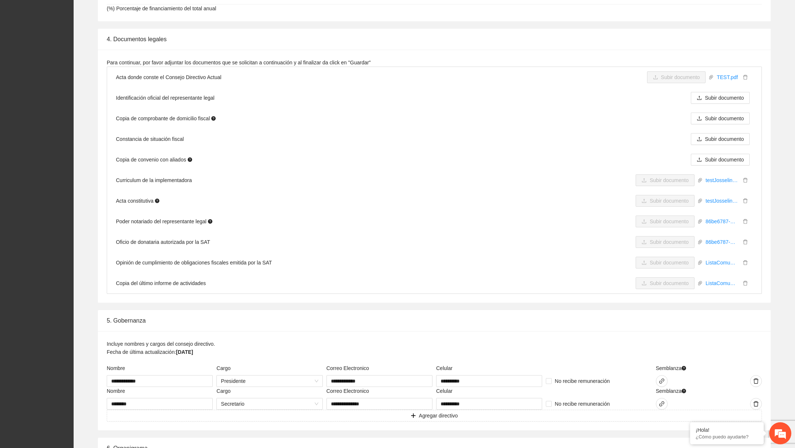
scroll to position [922, 0]
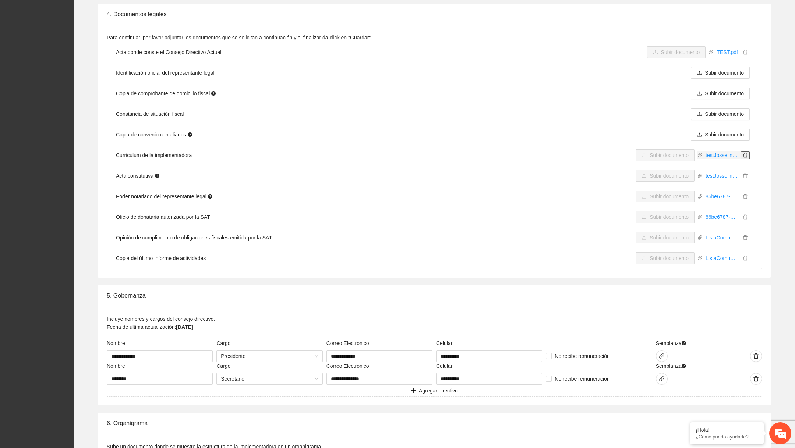
click at [745, 154] on icon "delete" at bounding box center [745, 155] width 5 height 5
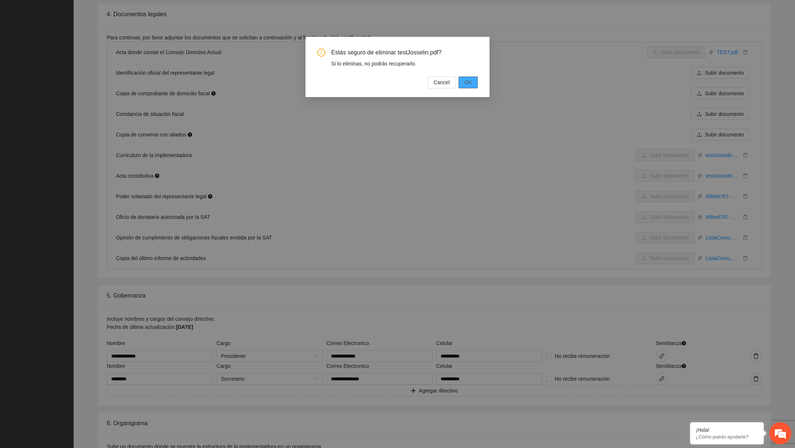
click at [463, 85] on button "OK" at bounding box center [468, 83] width 19 height 12
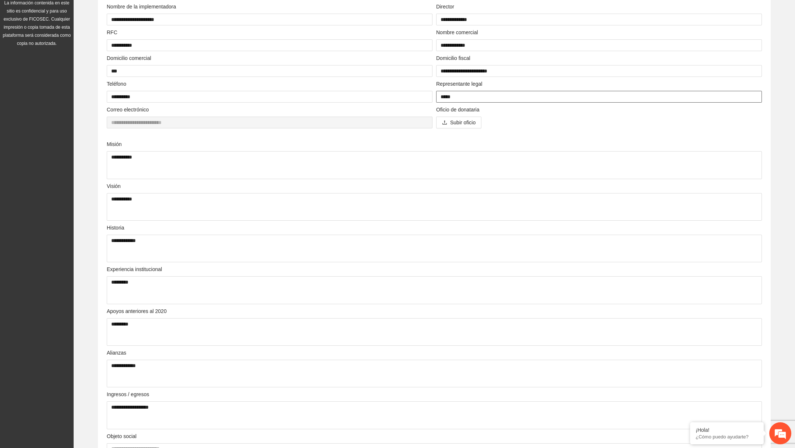
scroll to position [0, 0]
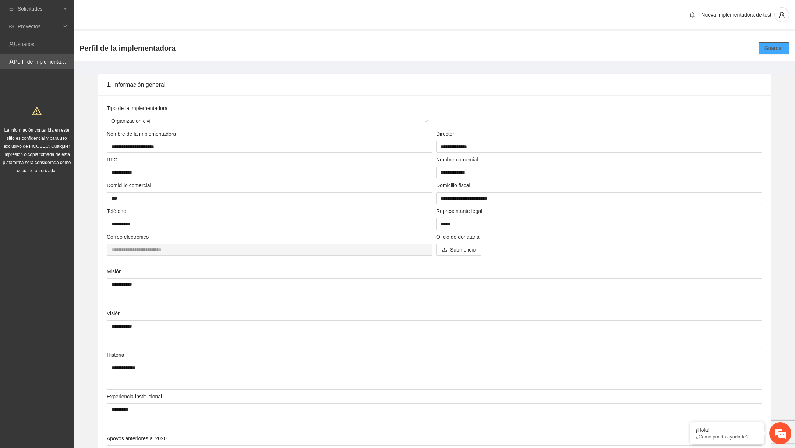
click at [761, 47] on button "Guardar" at bounding box center [774, 48] width 31 height 12
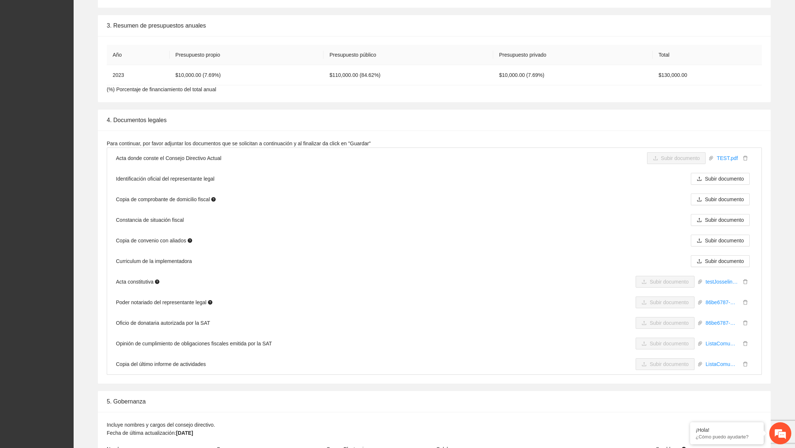
scroll to position [821, 0]
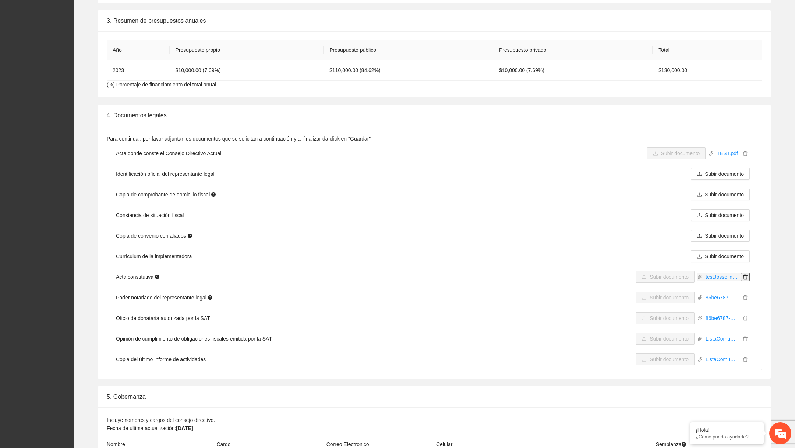
click at [747, 275] on icon "delete" at bounding box center [745, 277] width 5 height 5
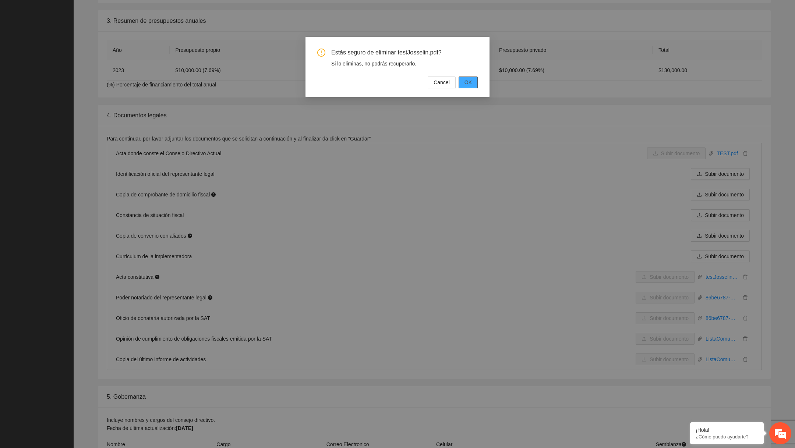
click at [475, 83] on button "OK" at bounding box center [468, 83] width 19 height 12
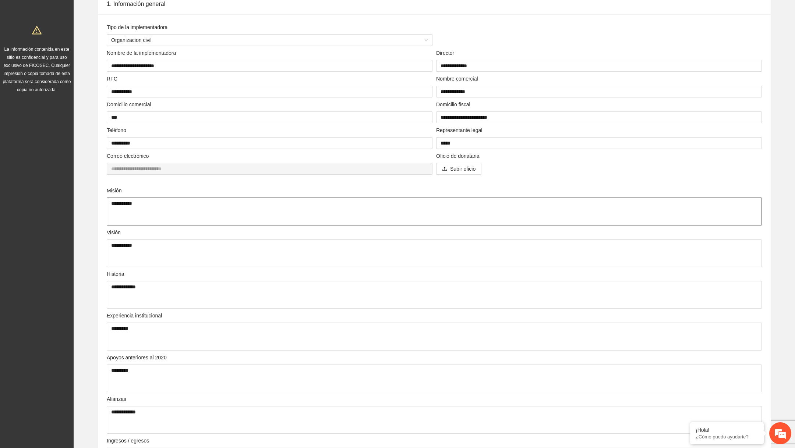
scroll to position [0, 0]
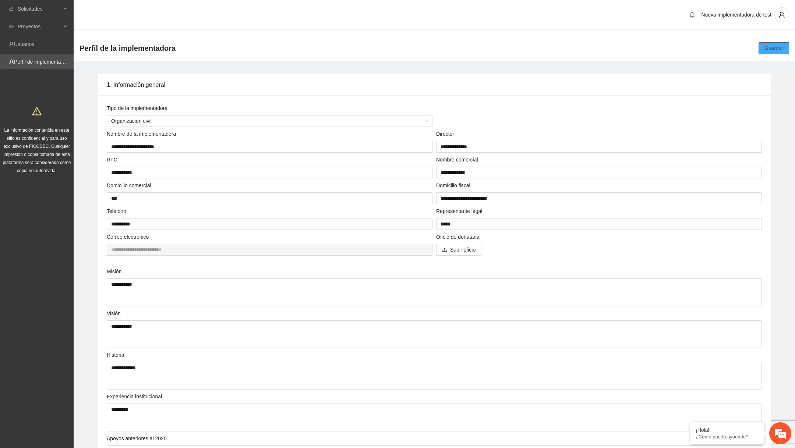
click at [771, 50] on span "Guardar" at bounding box center [774, 48] width 19 height 8
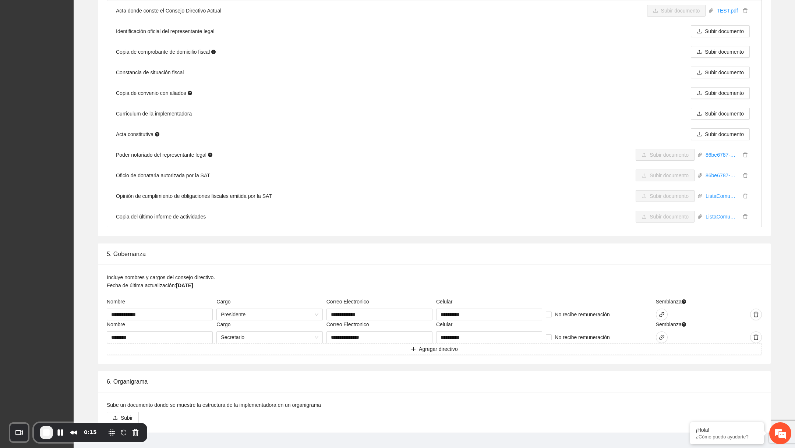
scroll to position [962, 0]
click at [746, 155] on icon "delete" at bounding box center [745, 156] width 5 height 5
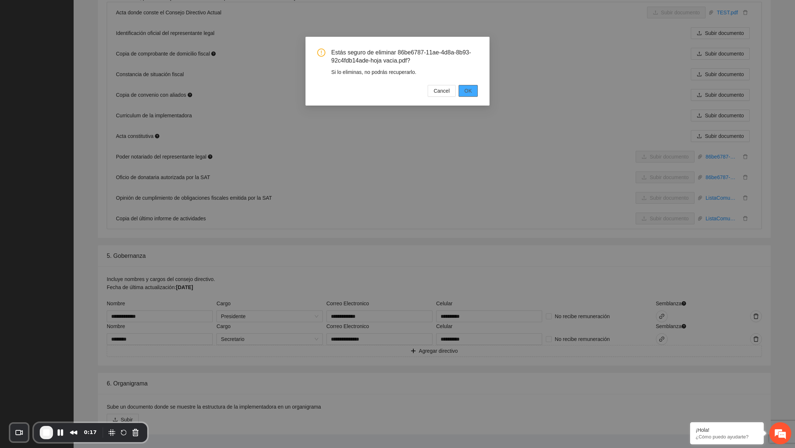
click at [466, 91] on span "OK" at bounding box center [468, 91] width 7 height 8
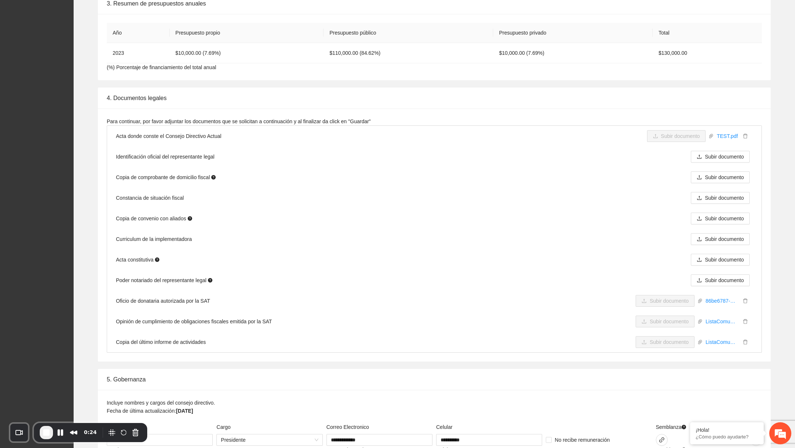
scroll to position [725, 0]
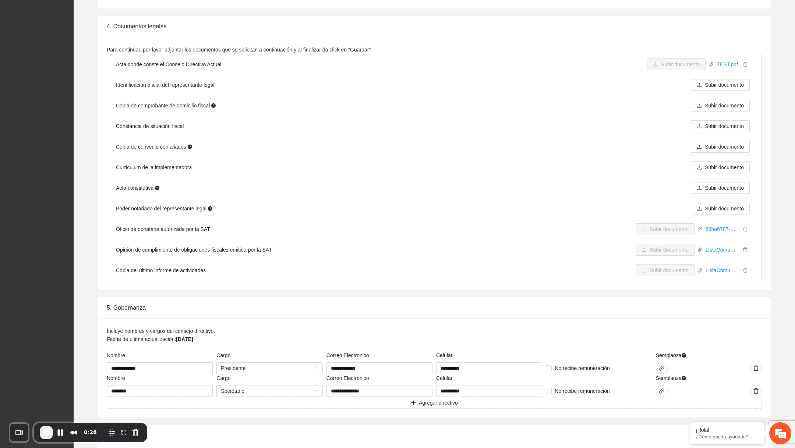
scroll to position [972, 0]
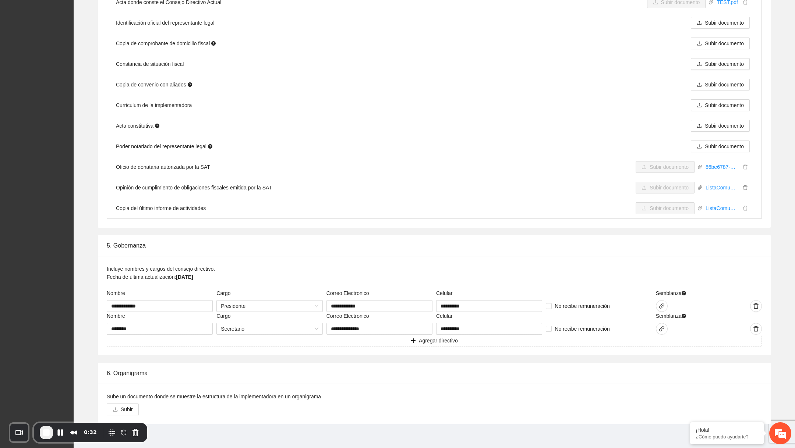
click at [750, 205] on li "Subir documento ListaComunidades.pdf" at bounding box center [694, 208] width 117 height 12
click at [744, 206] on icon "delete" at bounding box center [745, 208] width 5 height 5
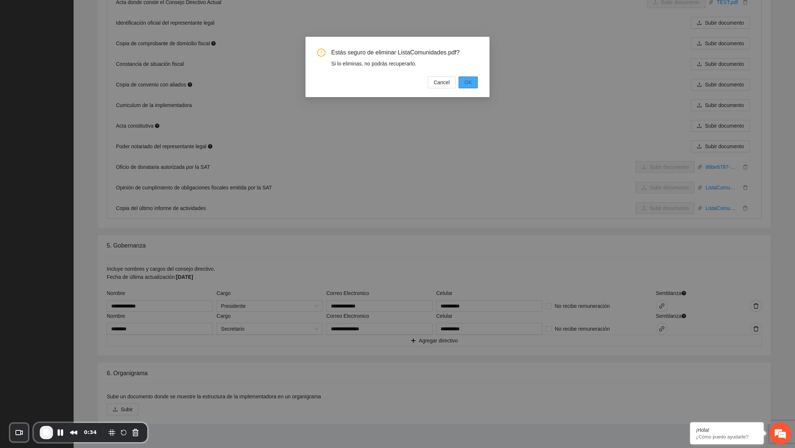
click at [469, 80] on span "OK" at bounding box center [468, 82] width 7 height 8
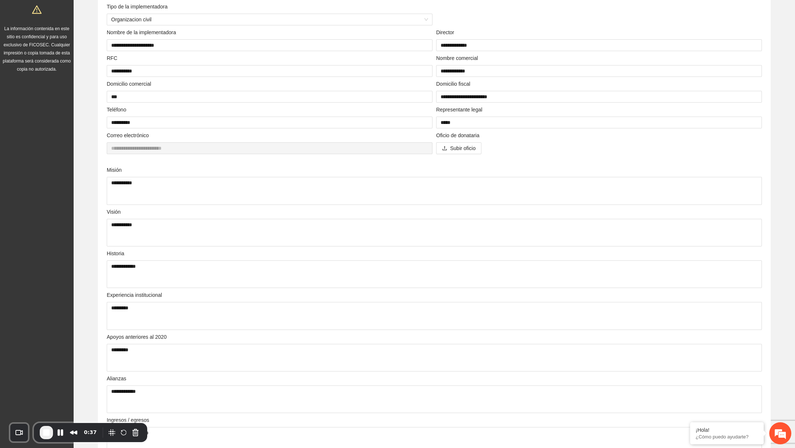
scroll to position [0, 0]
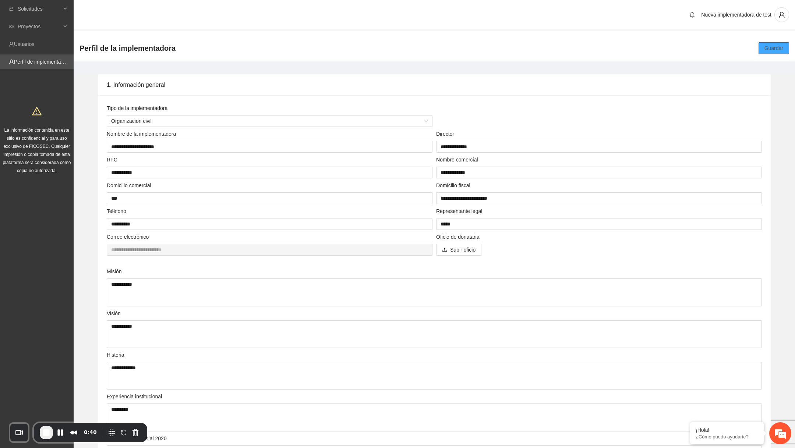
click at [775, 46] on span "Guardar" at bounding box center [774, 48] width 19 height 8
click at [470, 252] on span "Subir oficio" at bounding box center [462, 250] width 25 height 8
click at [762, 52] on button "Guardar" at bounding box center [774, 48] width 31 height 12
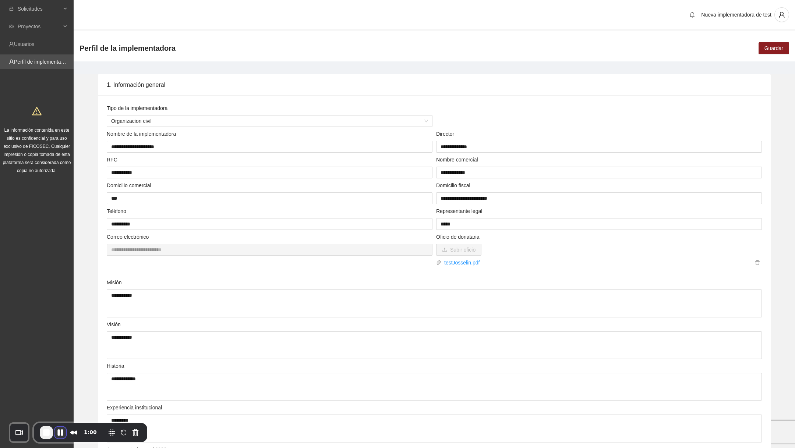
click at [65, 435] on button "Pause Recording" at bounding box center [60, 433] width 12 height 12
click at [65, 435] on button "Play Recording" at bounding box center [60, 433] width 15 height 11
click at [761, 263] on span "delete" at bounding box center [758, 262] width 8 height 5
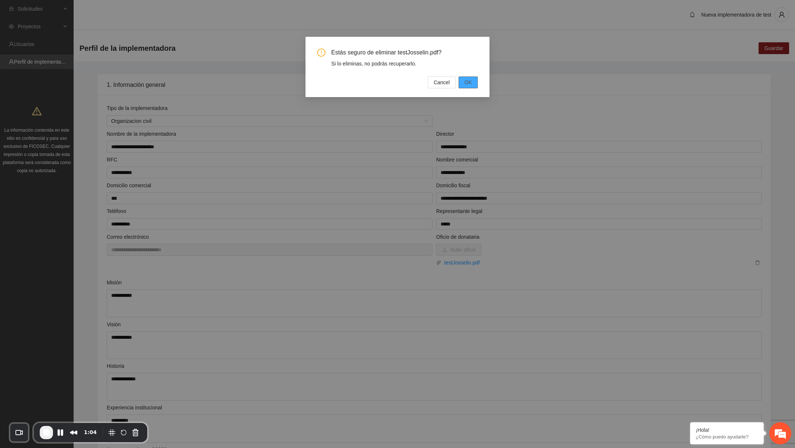
click at [467, 85] on span "OK" at bounding box center [468, 82] width 7 height 8
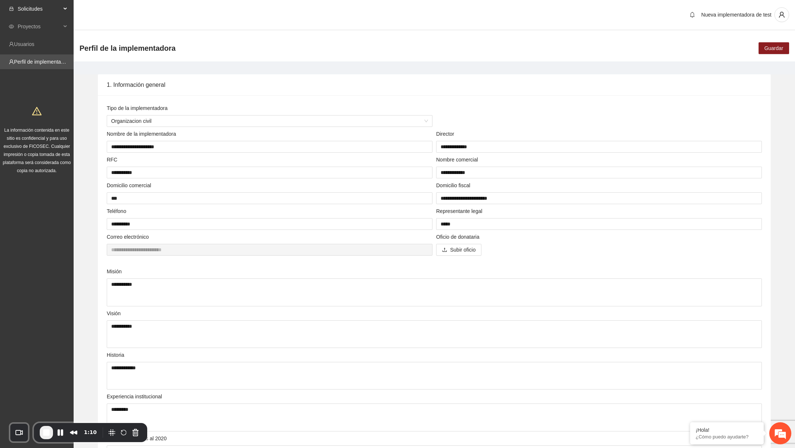
click at [56, 6] on span "Solicitudes" at bounding box center [39, 8] width 43 height 15
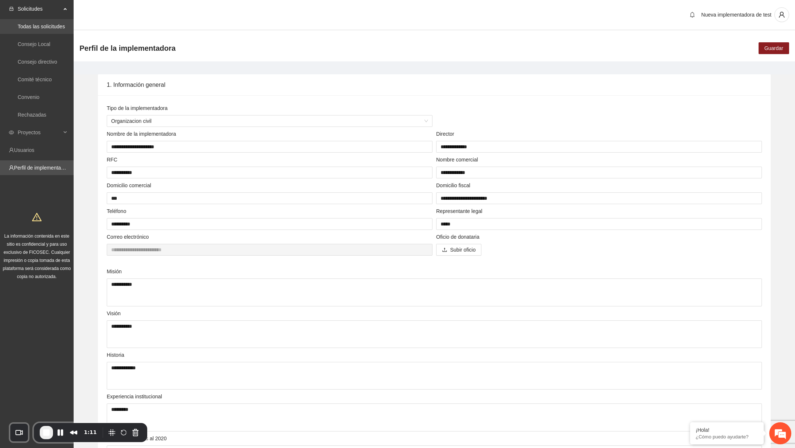
click at [47, 29] on link "Todas las solicitudes" at bounding box center [41, 27] width 47 height 6
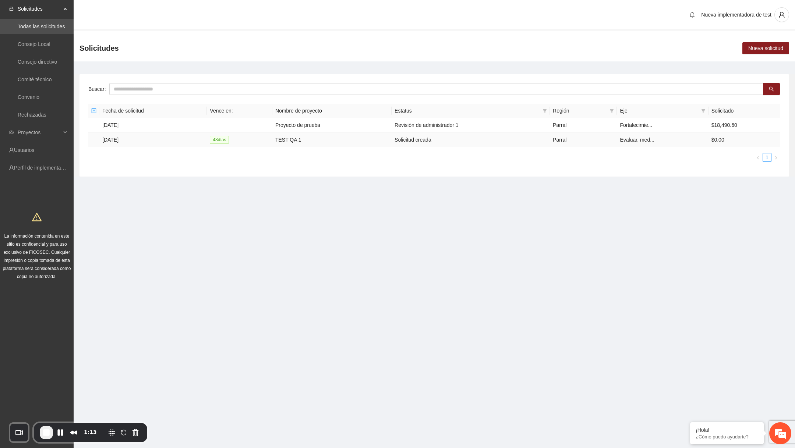
click at [293, 140] on td "TEST QA 1" at bounding box center [331, 140] width 119 height 15
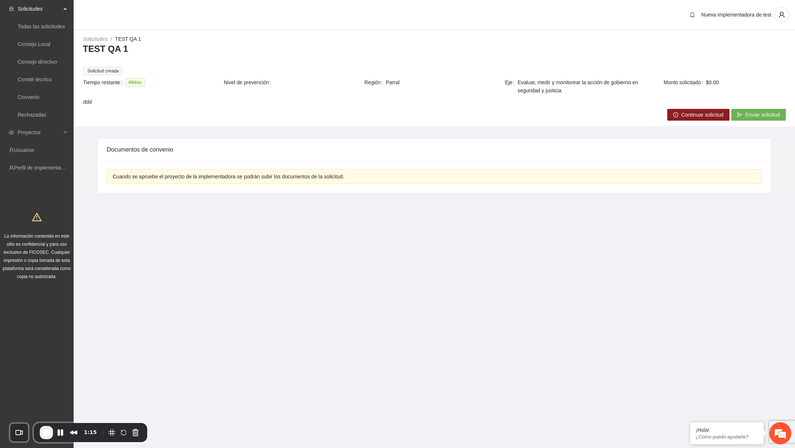
click at [688, 113] on span "Continuar solicitud" at bounding box center [702, 115] width 42 height 8
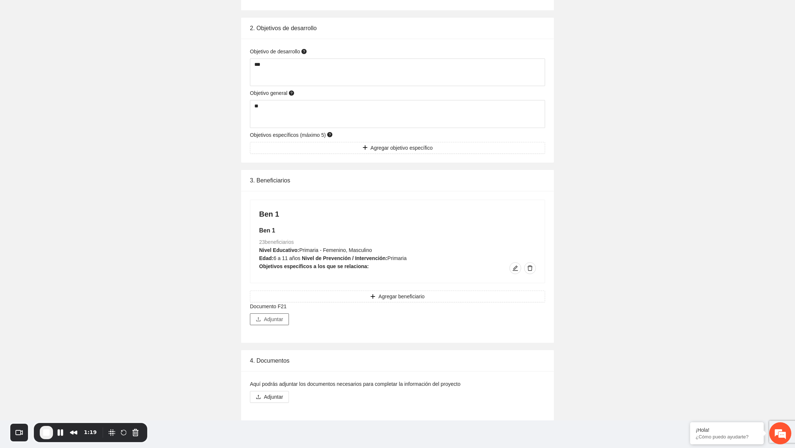
click at [273, 324] on button "Adjuntar" at bounding box center [269, 320] width 39 height 12
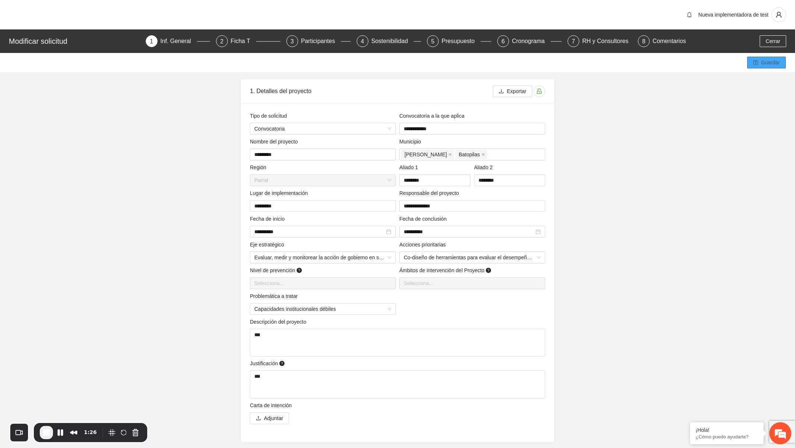
click at [763, 68] on button "Guardar" at bounding box center [766, 63] width 39 height 12
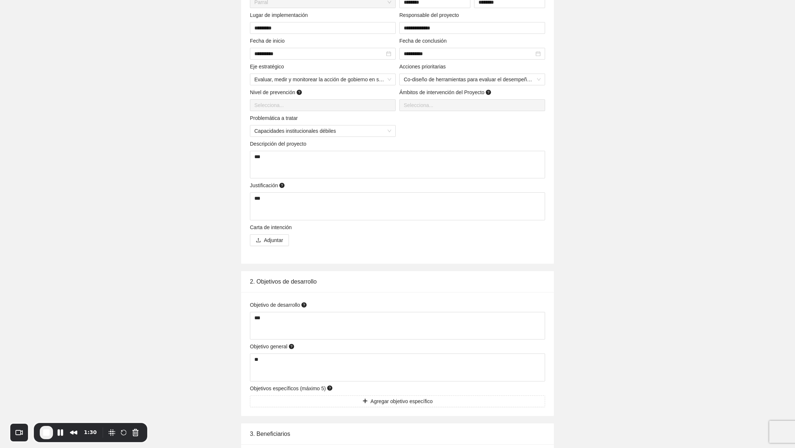
scroll to position [443, 0]
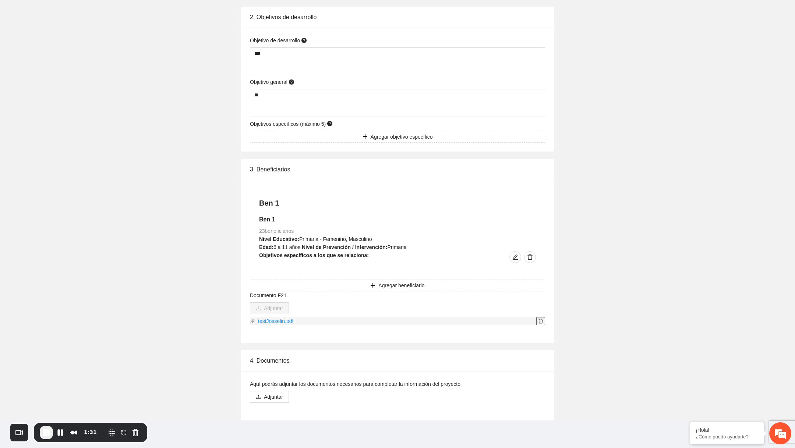
click at [539, 323] on icon "delete" at bounding box center [541, 321] width 4 height 5
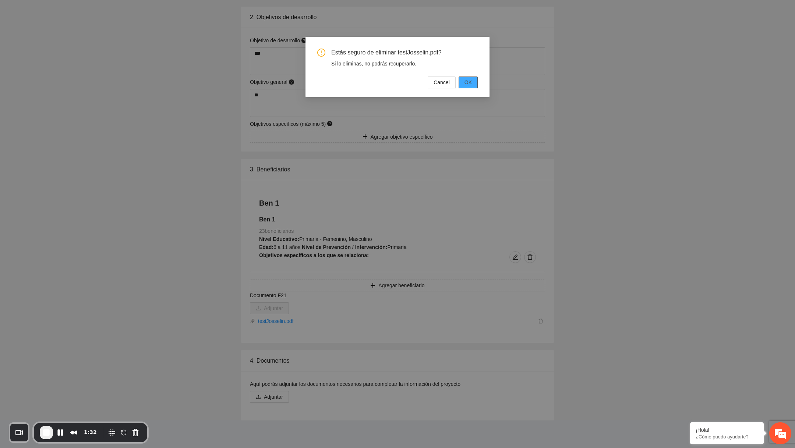
click at [477, 84] on button "OK" at bounding box center [468, 83] width 19 height 12
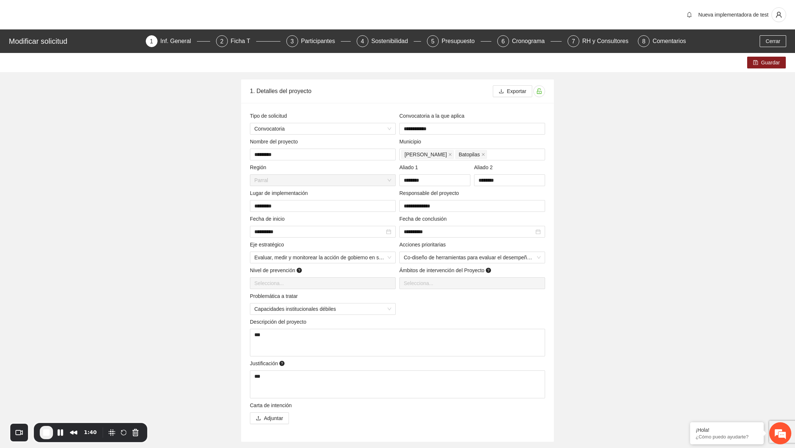
scroll to position [0, 0]
click at [777, 38] on span "Cerrar" at bounding box center [773, 41] width 15 height 8
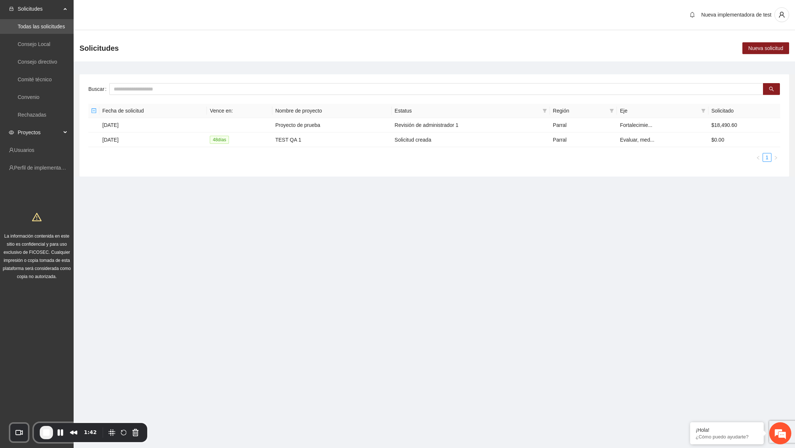
click at [51, 130] on span "Proyectos" at bounding box center [39, 132] width 43 height 15
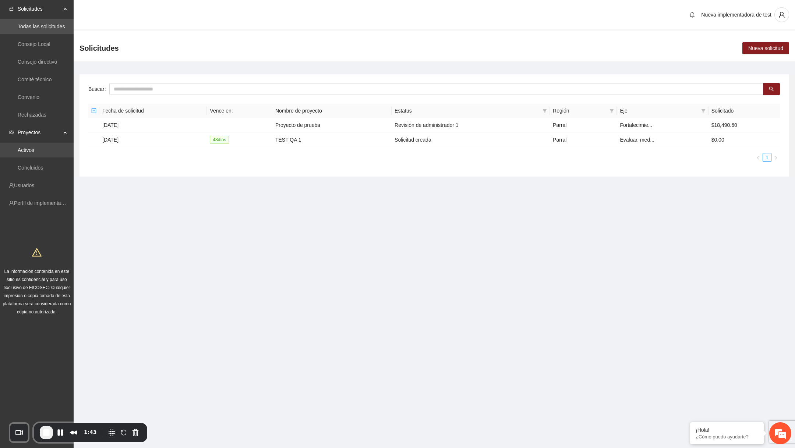
click at [34, 149] on link "Activos" at bounding box center [26, 150] width 17 height 6
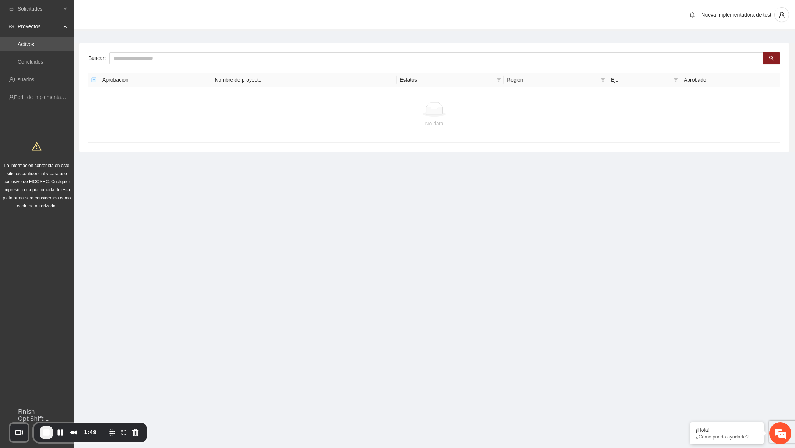
click at [51, 431] on button "End Recording" at bounding box center [46, 432] width 13 height 13
click at [778, 15] on span "user" at bounding box center [782, 14] width 14 height 7
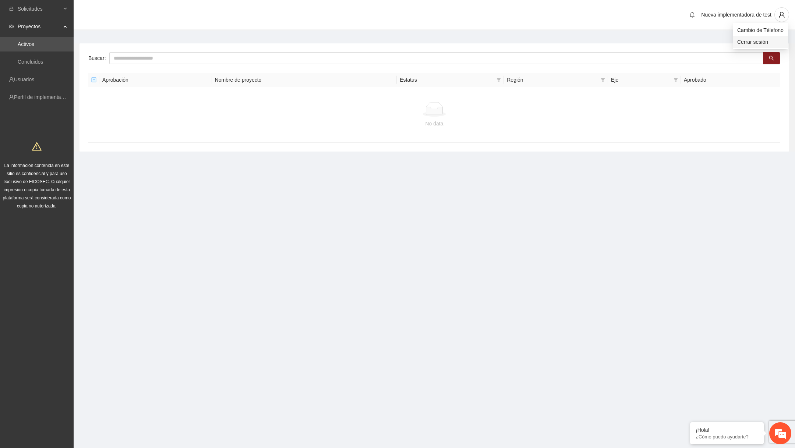
click at [742, 43] on span "Cerrar sesión" at bounding box center [760, 42] width 46 height 8
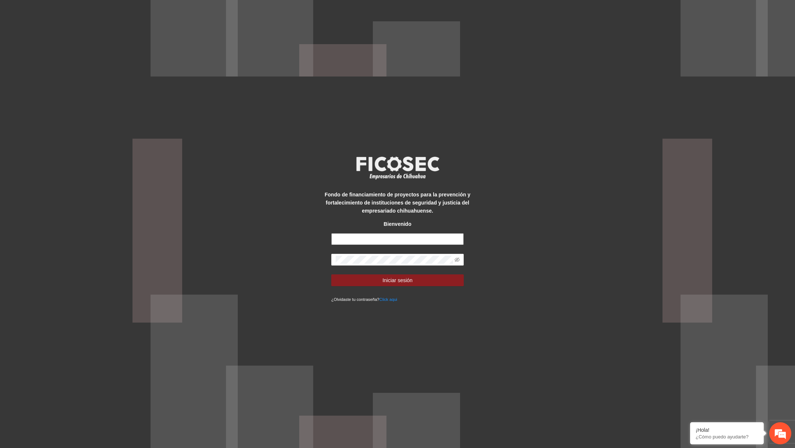
click at [398, 236] on input "text" at bounding box center [397, 239] width 133 height 12
type input "**********"
click at [331, 275] on button "Iniciar sesión" at bounding box center [397, 281] width 133 height 12
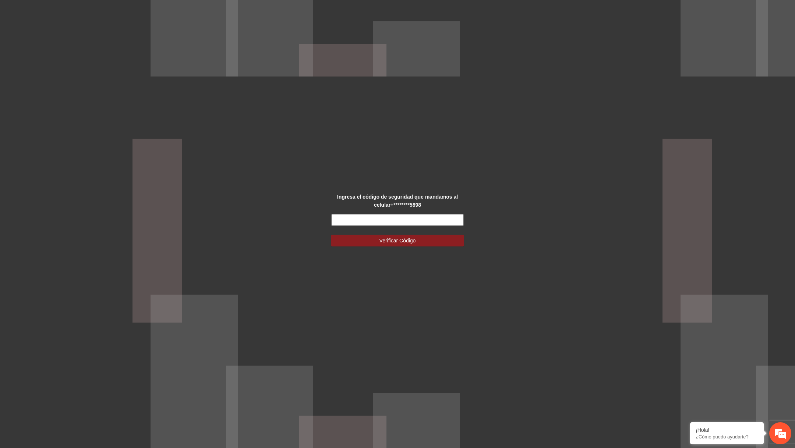
click at [388, 221] on input "text" at bounding box center [397, 220] width 133 height 12
paste input "******"
type input "******"
click at [384, 239] on span "Verificar Código" at bounding box center [398, 241] width 36 height 8
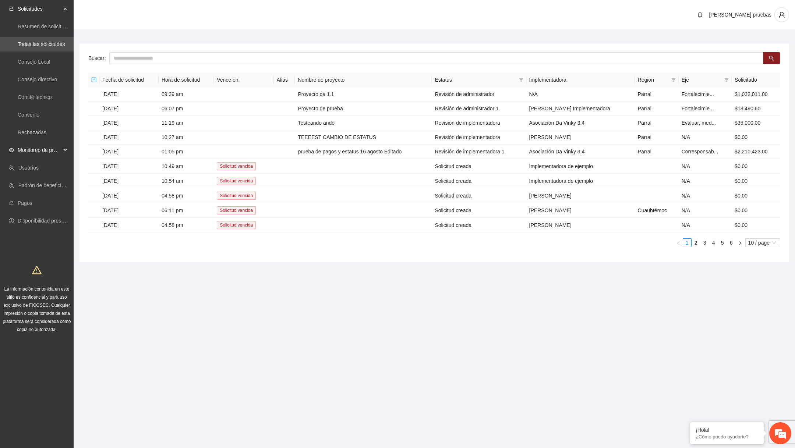
click at [32, 151] on span "Monitoreo de proyectos" at bounding box center [39, 150] width 43 height 15
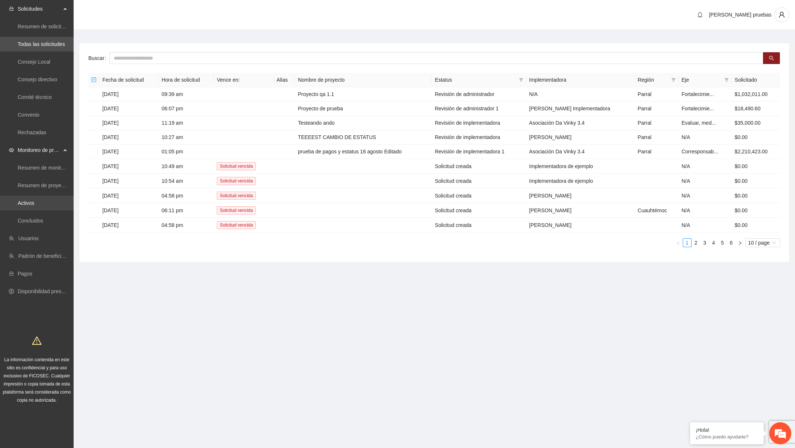
click at [31, 200] on link "Activos" at bounding box center [26, 203] width 17 height 6
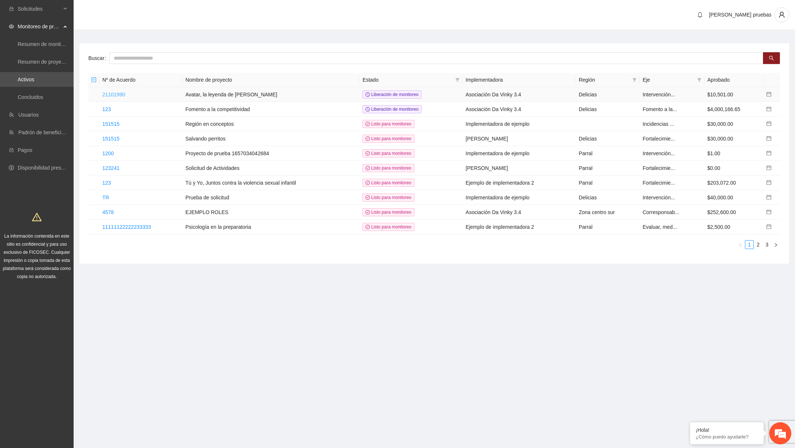
click at [124, 92] on link "21101990" at bounding box center [113, 95] width 23 height 6
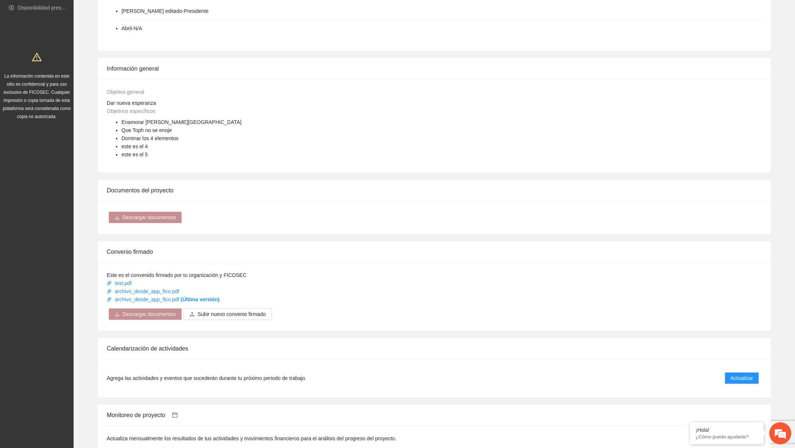
scroll to position [419, 0]
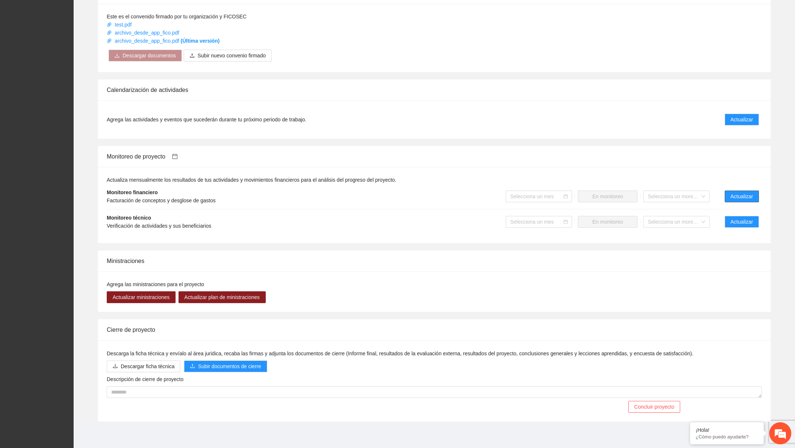
click at [742, 193] on span "Actualizar" at bounding box center [742, 197] width 22 height 8
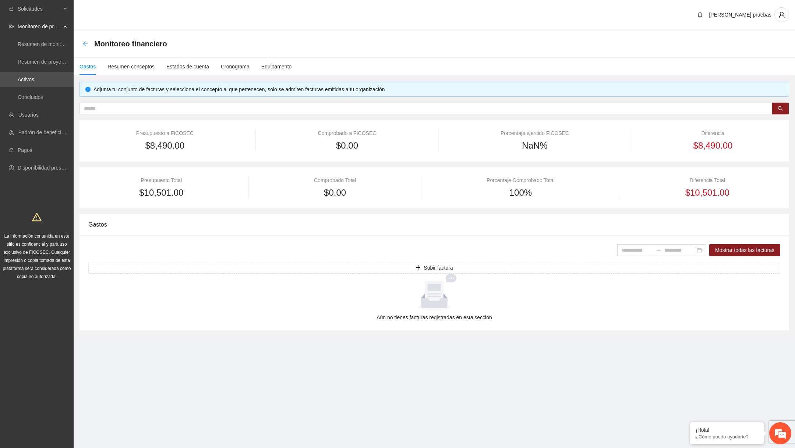
click at [84, 45] on icon "arrow-left" at bounding box center [85, 44] width 6 height 6
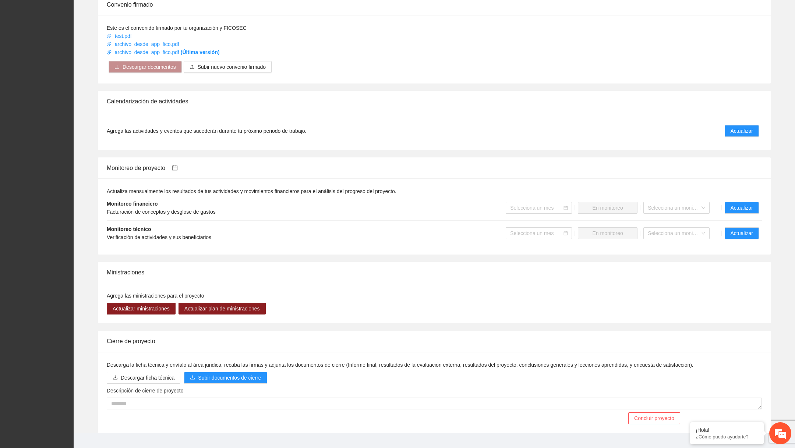
scroll to position [419, 0]
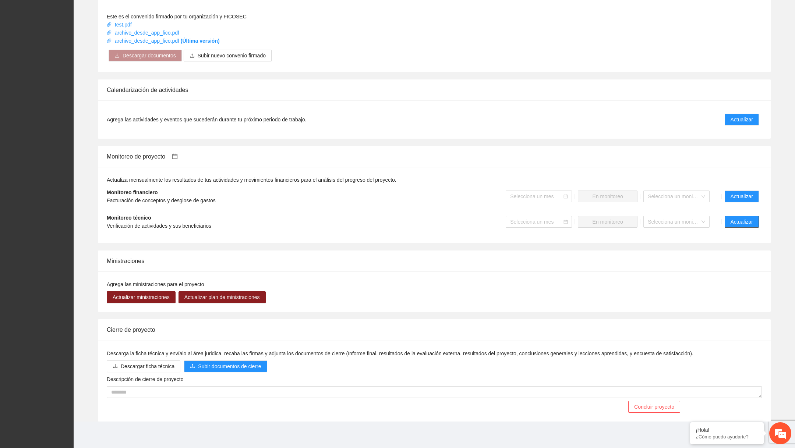
click at [749, 220] on span "Actualizar" at bounding box center [742, 222] width 22 height 8
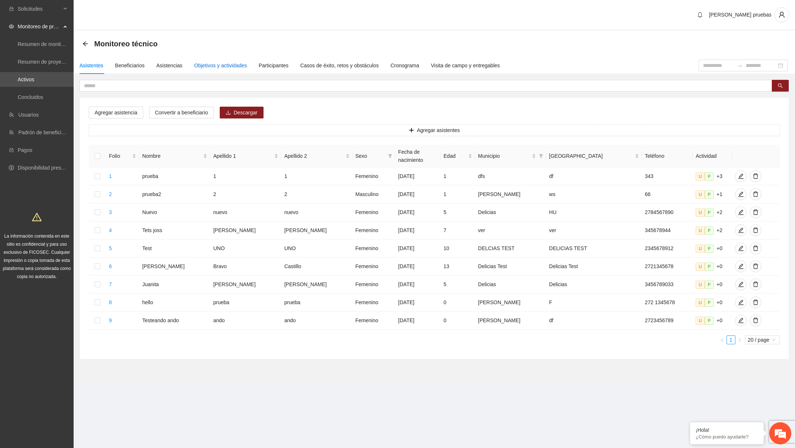
click at [218, 63] on div "Objetivos y actividades" at bounding box center [220, 65] width 53 height 8
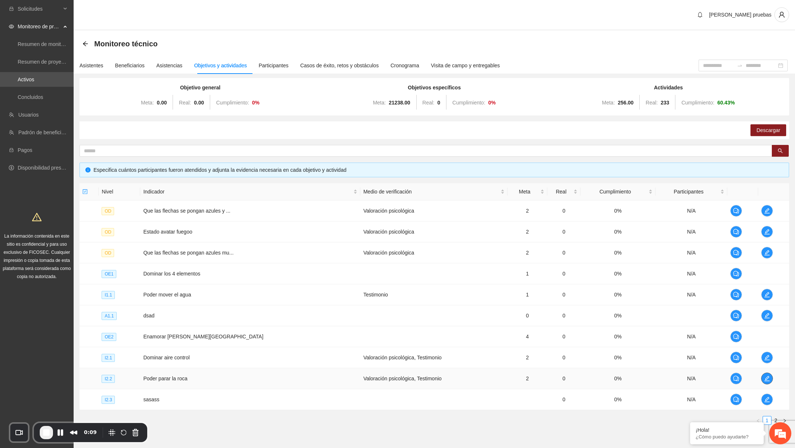
click at [764, 377] on icon "edit" at bounding box center [767, 379] width 6 height 6
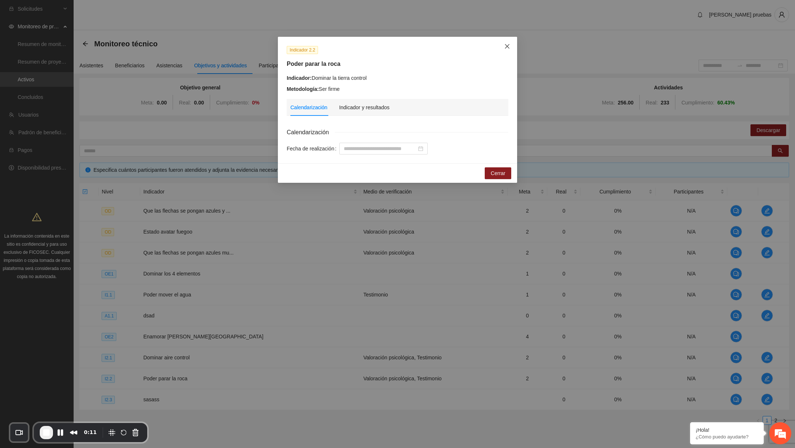
click at [506, 53] on span "Close" at bounding box center [507, 47] width 20 height 20
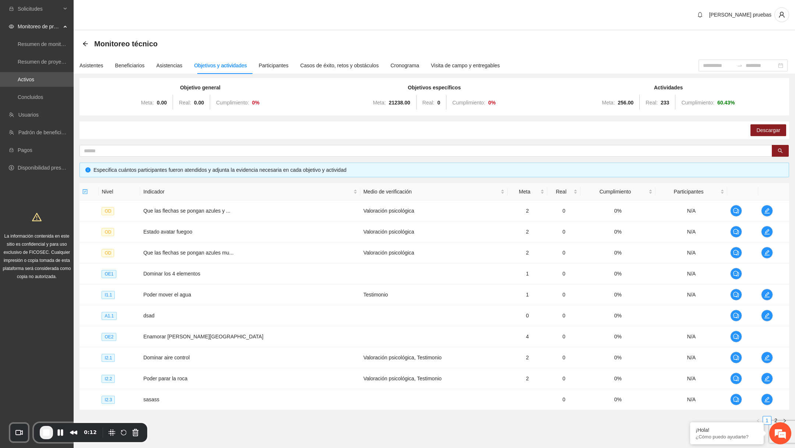
click at [690, 422] on ul "1 2" at bounding box center [435, 420] width 710 height 9
click at [691, 424] on em at bounding box center [690, 423] width 7 height 7
click at [776, 417] on link "2" at bounding box center [776, 421] width 8 height 8
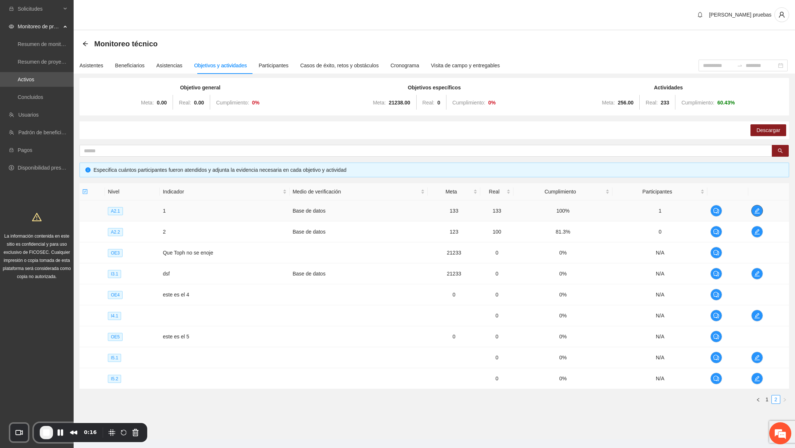
click at [757, 210] on icon "edit" at bounding box center [757, 211] width 6 height 6
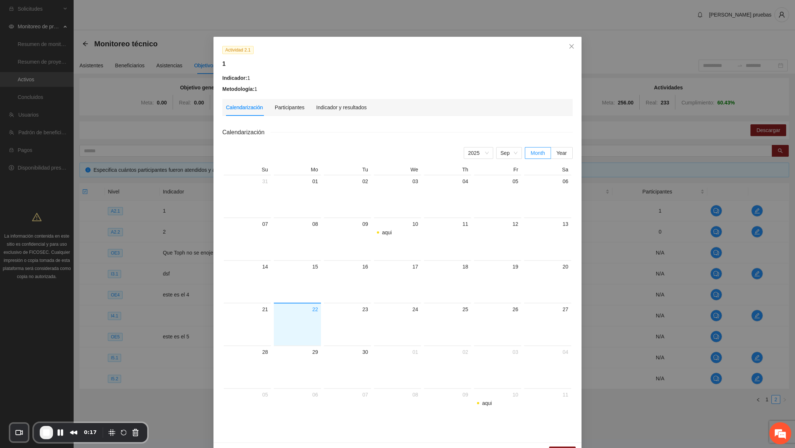
click at [341, 116] on div "Calendarización Participantes Indicador y resultados Calendarización 2025 Sep M…" at bounding box center [397, 266] width 350 height 335
click at [343, 112] on div "Indicador y resultados" at bounding box center [341, 107] width 50 height 17
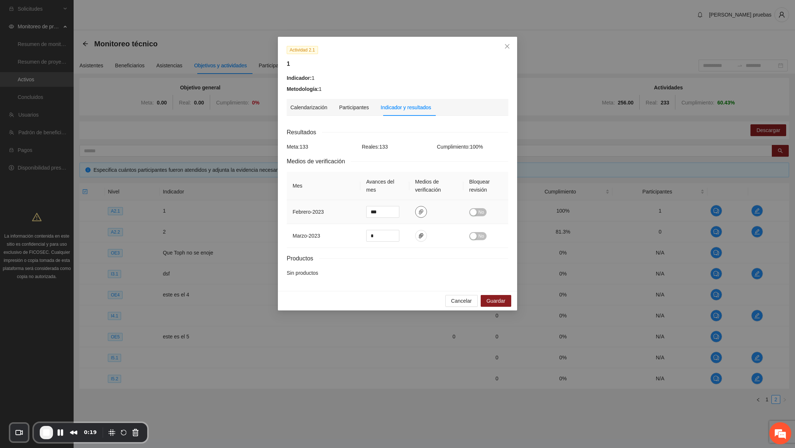
click at [420, 207] on button "button" at bounding box center [421, 212] width 12 height 12
click at [472, 190] on icon "delete" at bounding box center [471, 190] width 5 height 5
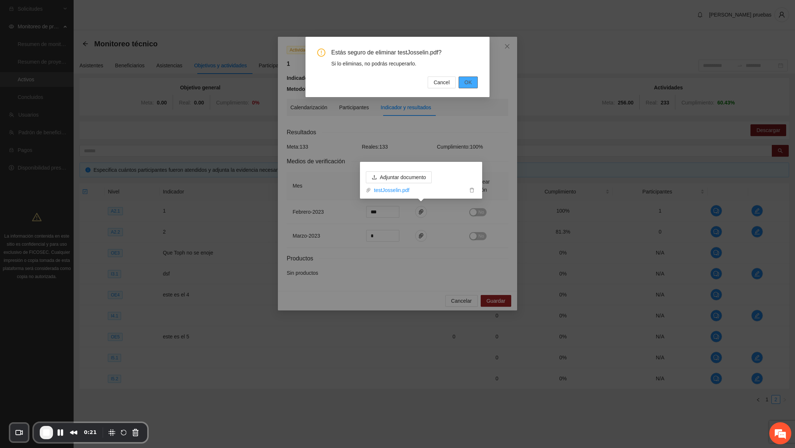
click at [470, 88] on button "OK" at bounding box center [468, 83] width 19 height 12
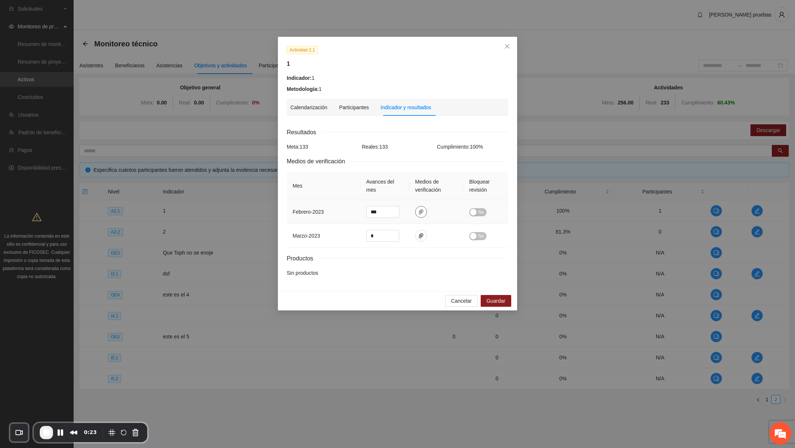
click at [421, 213] on icon "paper-clip" at bounding box center [421, 212] width 6 height 6
click at [490, 300] on span "Guardar" at bounding box center [496, 301] width 19 height 8
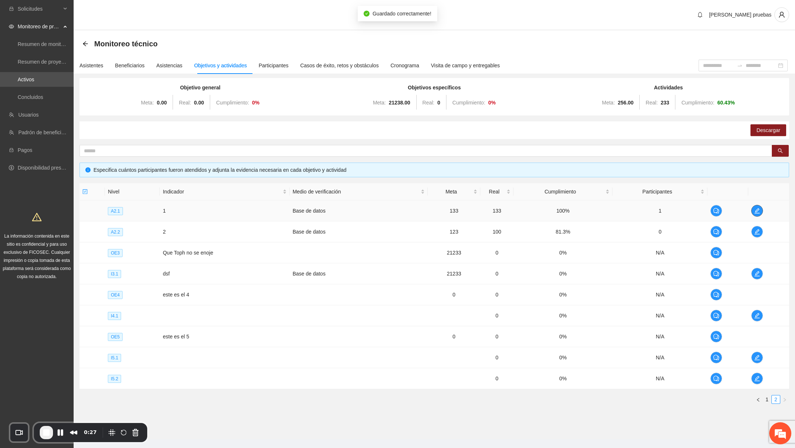
click at [760, 209] on icon "edit" at bounding box center [757, 211] width 6 height 6
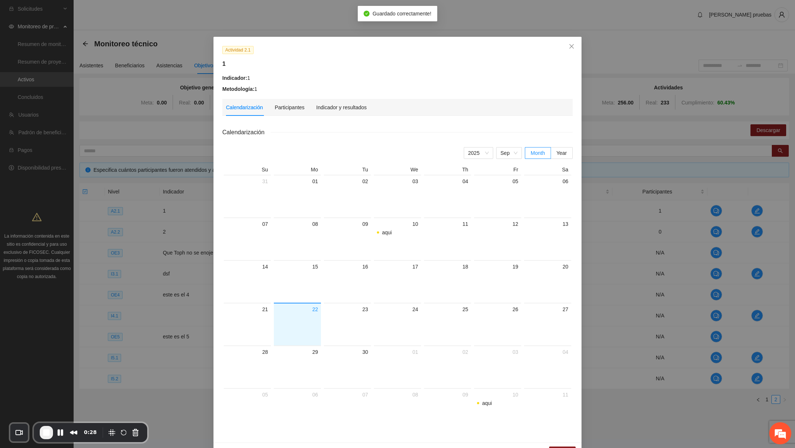
click at [345, 97] on div "Actividad 2.1 1 Indicador: 1 Metodología: 1 Calendarización Participantes Indic…" at bounding box center [398, 240] width 368 height 406
click at [345, 106] on div "Indicador y resultados" at bounding box center [341, 107] width 50 height 8
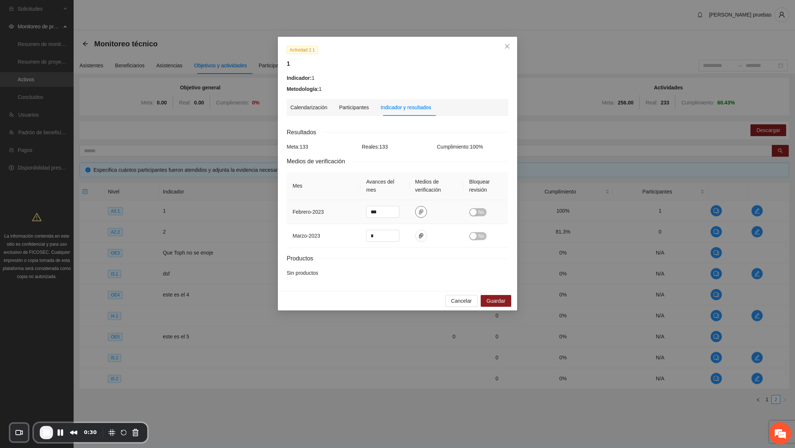
click at [418, 210] on icon "paper-clip" at bounding box center [421, 212] width 6 height 6
click at [424, 237] on span "paper-clip" at bounding box center [421, 236] width 11 height 6
click at [475, 214] on span "delete" at bounding box center [472, 213] width 8 height 5
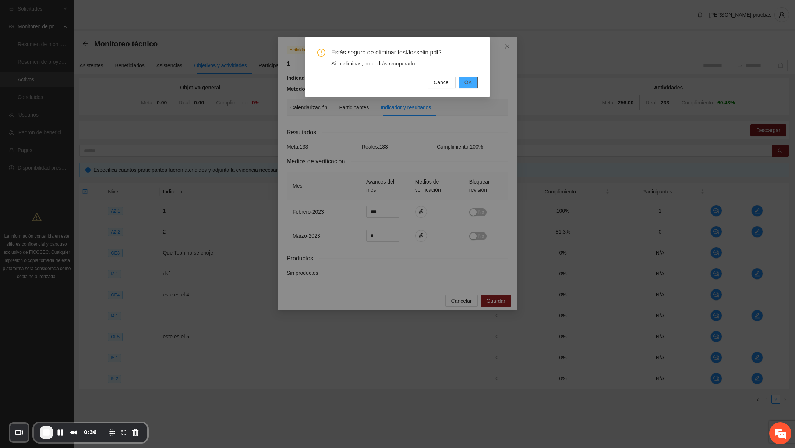
click at [465, 84] on span "OK" at bounding box center [468, 82] width 7 height 8
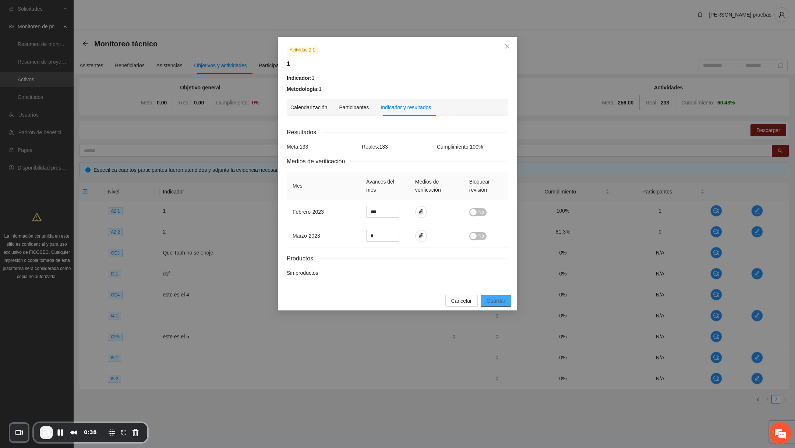
click at [509, 306] on button "Guardar" at bounding box center [496, 301] width 31 height 12
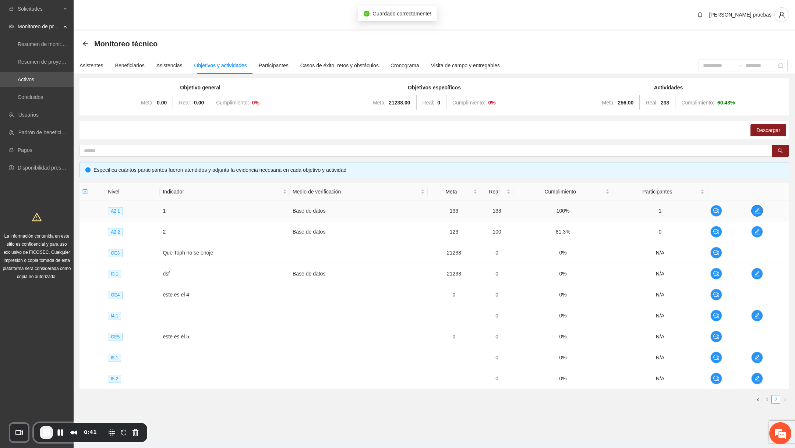
click at [758, 211] on icon "edit" at bounding box center [757, 211] width 6 height 6
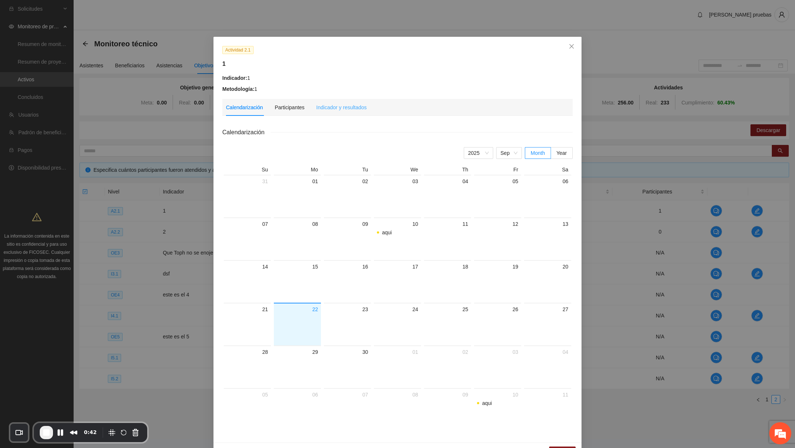
click at [329, 112] on div "Indicador y resultados" at bounding box center [341, 107] width 50 height 17
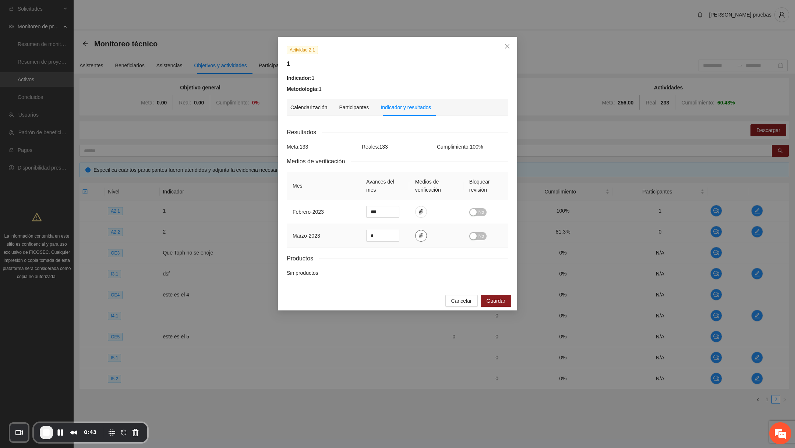
click at [417, 233] on span "paper-clip" at bounding box center [421, 236] width 11 height 6
click at [465, 307] on div "Cancelar Guardar" at bounding box center [397, 301] width 239 height 20
click at [454, 292] on div "Cancelar Guardar" at bounding box center [397, 301] width 239 height 20
click at [455, 297] on span "Cancelar" at bounding box center [461, 301] width 21 height 8
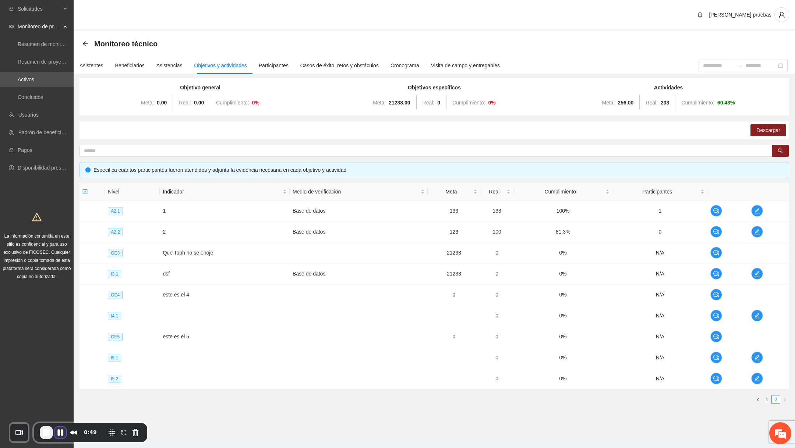
click at [60, 432] on button "Pause Recording" at bounding box center [60, 433] width 12 height 12
click at [86, 38] on div "Monitoreo técnico" at bounding box center [122, 44] width 80 height 12
click at [85, 43] on icon "arrow-left" at bounding box center [85, 44] width 6 height 6
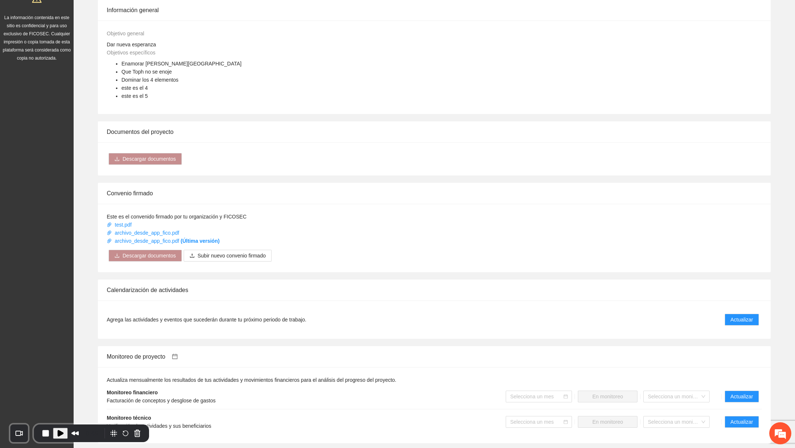
scroll to position [419, 0]
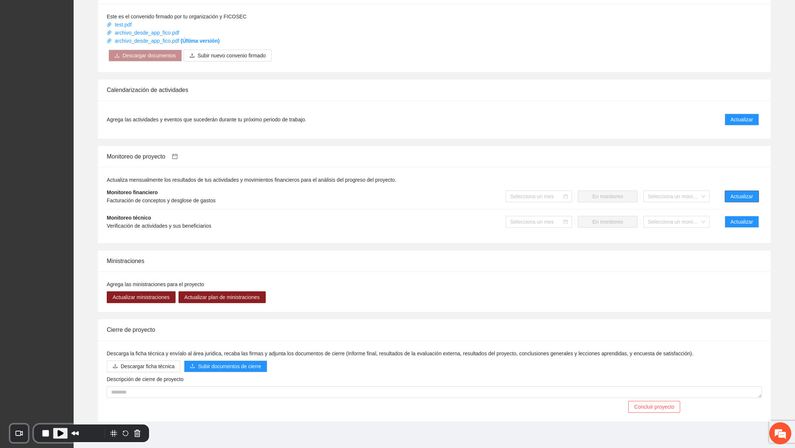
click at [751, 196] on span "Actualizar" at bounding box center [742, 197] width 22 height 8
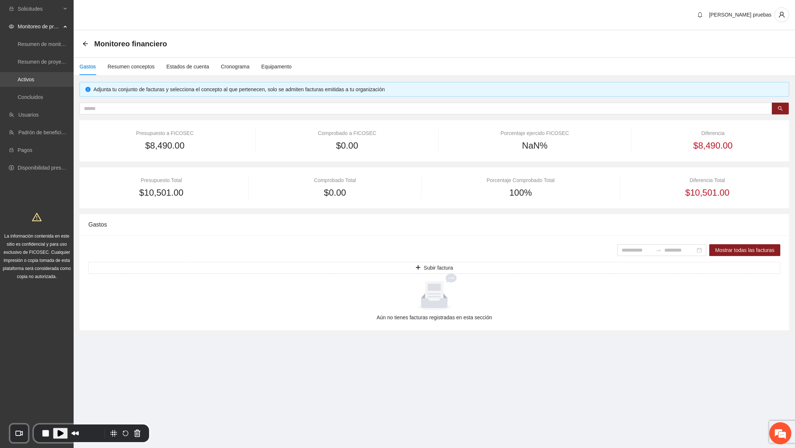
click at [34, 82] on link "Activos" at bounding box center [26, 80] width 17 height 6
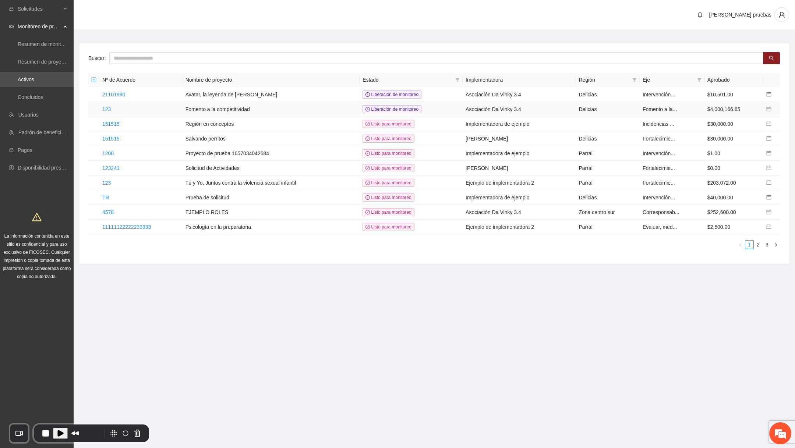
click at [161, 104] on td "123" at bounding box center [140, 109] width 83 height 15
click at [191, 108] on td "Fomento a la competitividad" at bounding box center [271, 109] width 177 height 15
click at [110, 106] on link "123" at bounding box center [106, 109] width 8 height 6
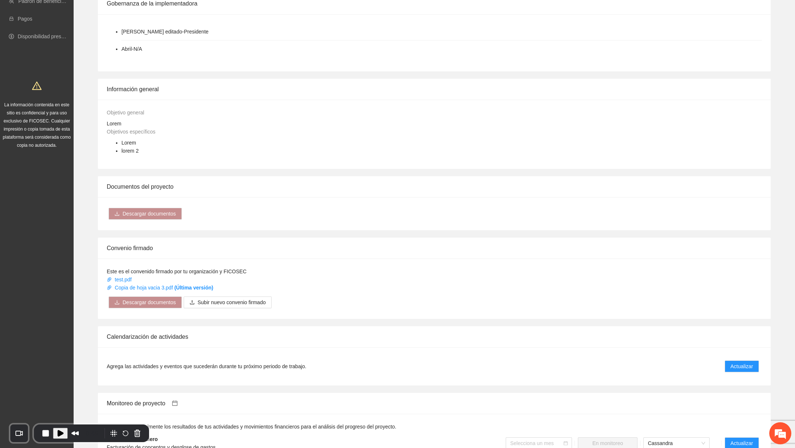
scroll to position [378, 0]
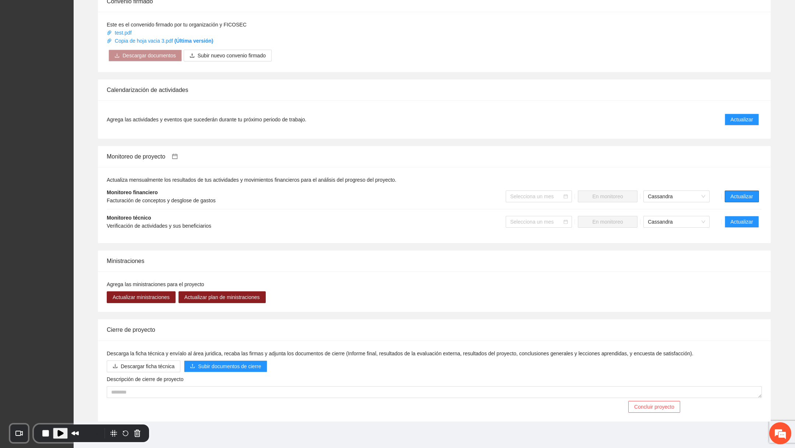
click at [741, 198] on span "Actualizar" at bounding box center [742, 197] width 22 height 8
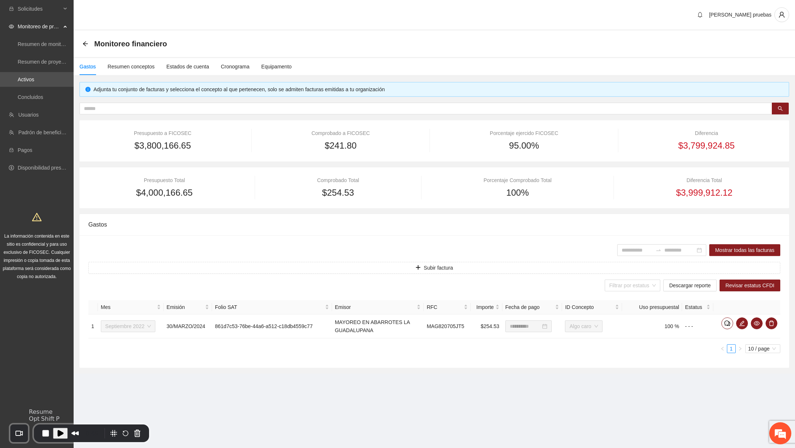
click at [56, 432] on span "Play Recording" at bounding box center [60, 433] width 9 height 9
click at [775, 321] on span "delete" at bounding box center [771, 324] width 11 height 6
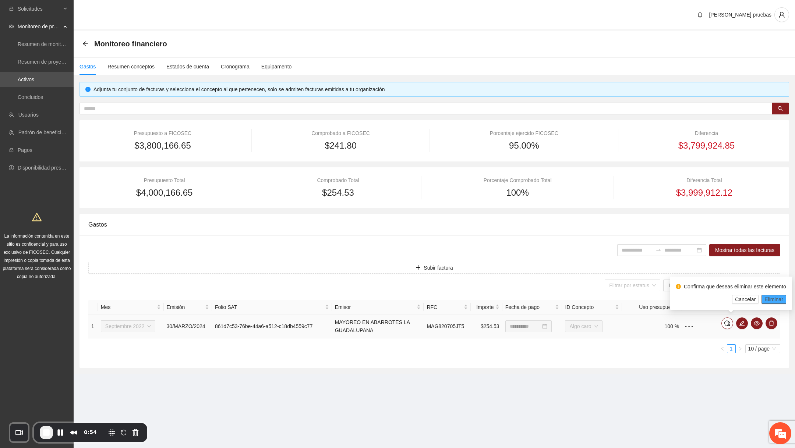
click at [774, 299] on span "Eliminar" at bounding box center [774, 300] width 19 height 8
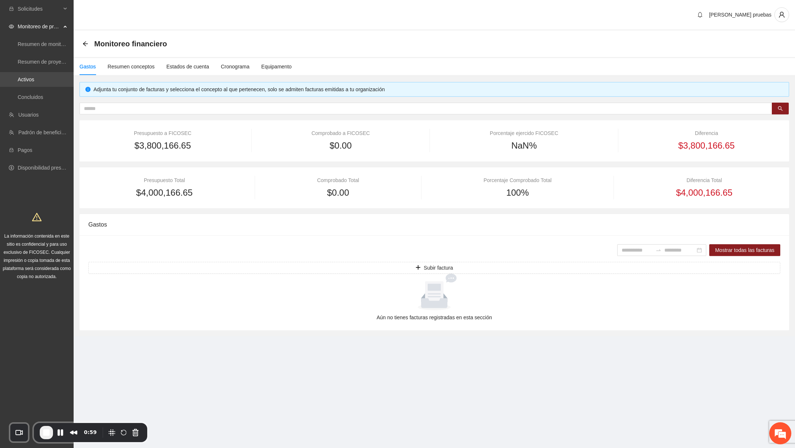
click at [34, 78] on link "Activos" at bounding box center [26, 80] width 17 height 6
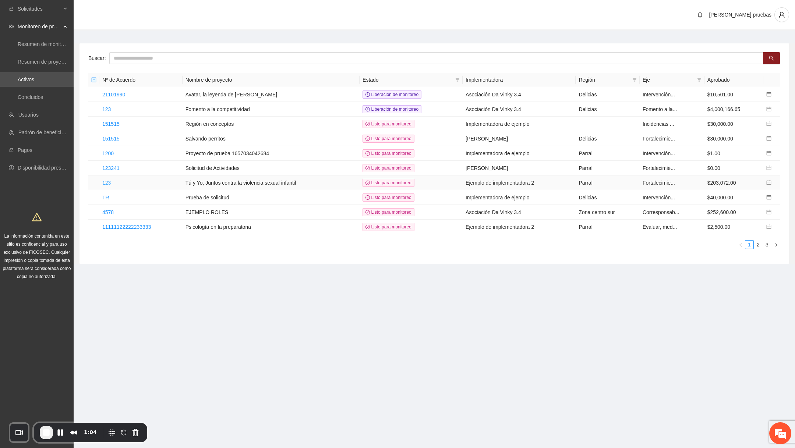
click at [110, 180] on link "123" at bounding box center [106, 183] width 8 height 6
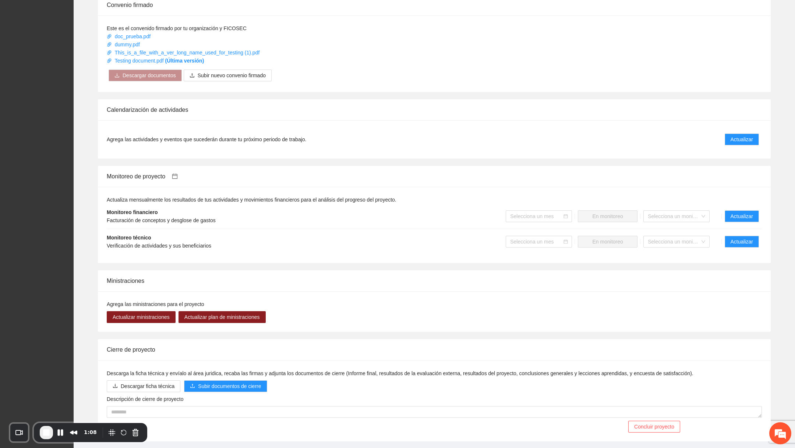
scroll to position [366, 0]
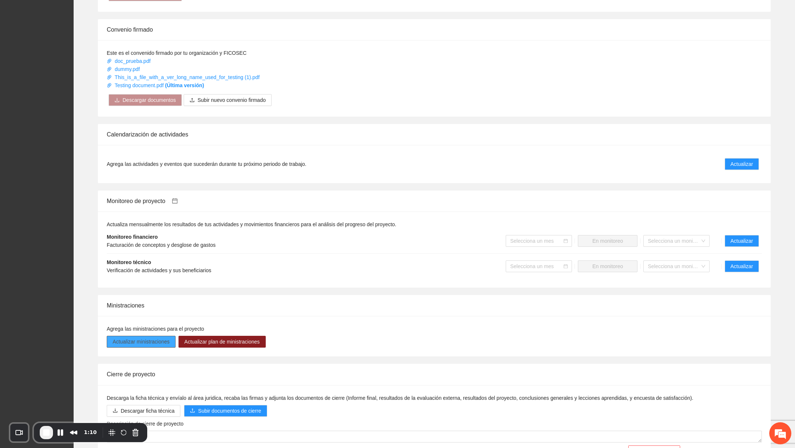
click at [145, 338] on span "Actualizar ministraciones" at bounding box center [141, 342] width 57 height 8
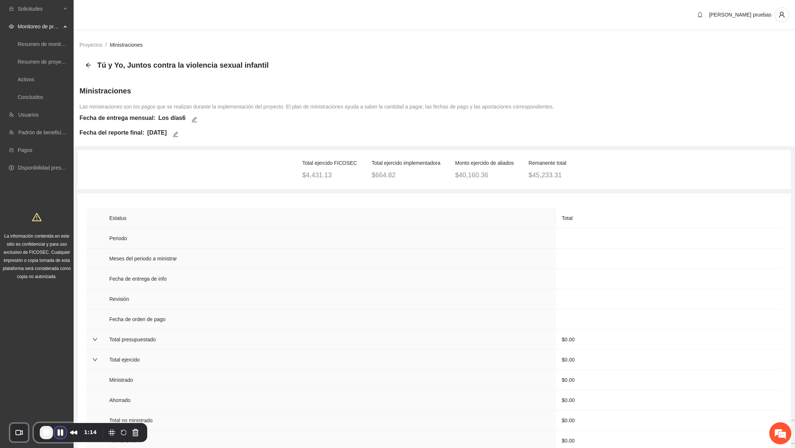
click at [62, 432] on button "Pause Recording" at bounding box center [60, 433] width 12 height 12
click at [88, 63] on icon "arrow-left" at bounding box center [88, 65] width 5 height 5
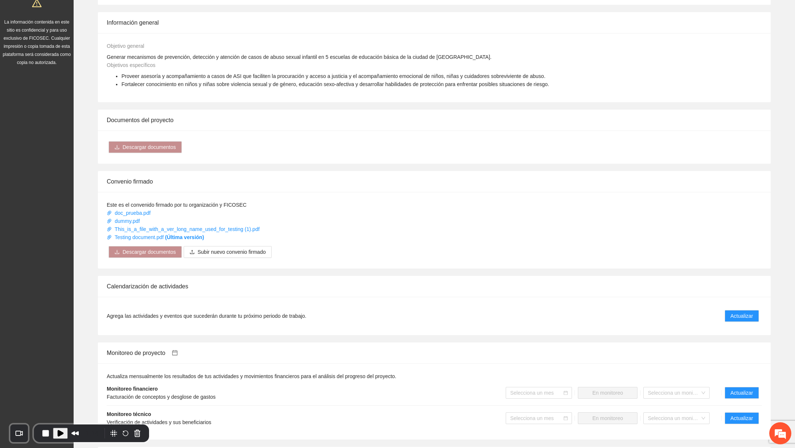
scroll to position [411, 0]
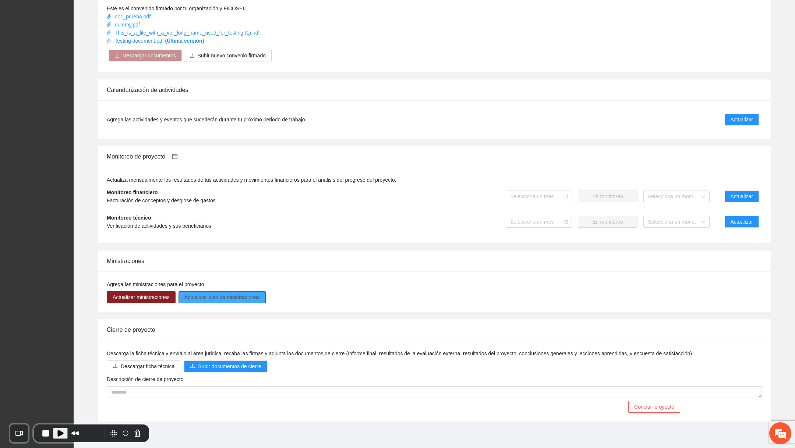
click at [210, 293] on span "Actualizar plan de ministraciones" at bounding box center [221, 297] width 75 height 8
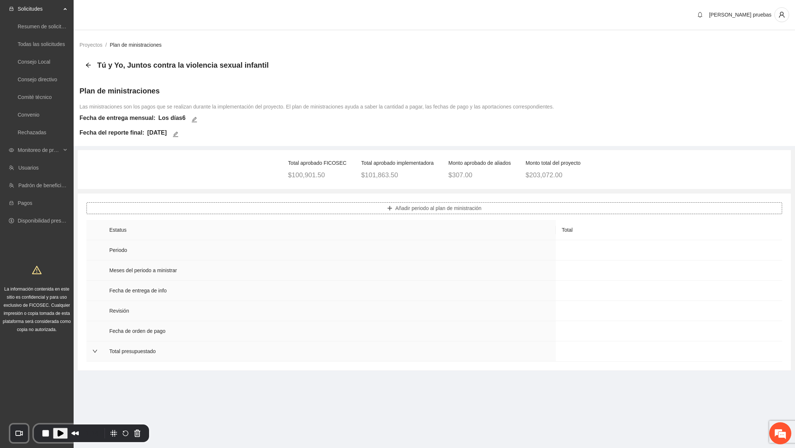
click at [413, 204] on button "Añadir periodo al plan de ministración" at bounding box center [435, 208] width 696 height 12
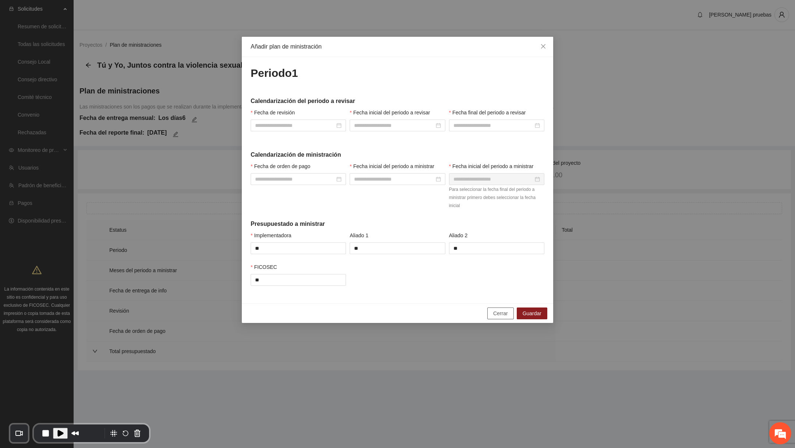
click at [503, 314] on span "Cerrar" at bounding box center [500, 314] width 15 height 8
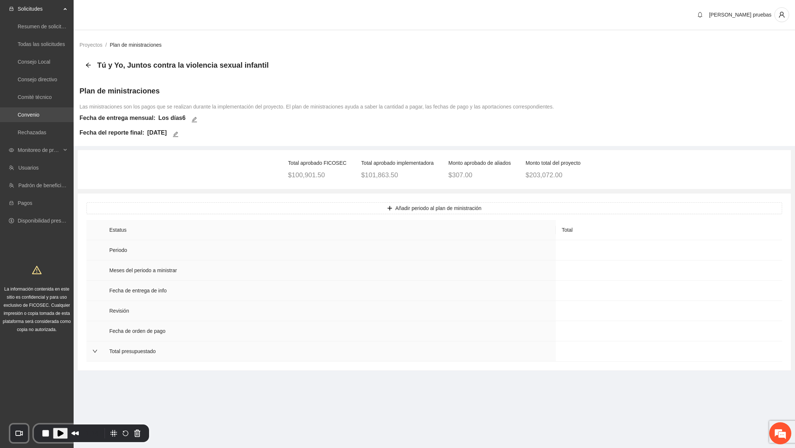
click at [32, 112] on link "Convenio" at bounding box center [29, 115] width 22 height 6
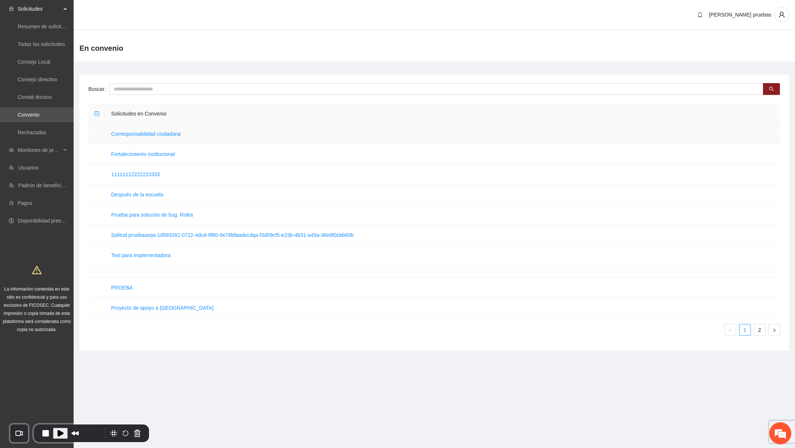
click at [167, 137] on td "Corresponsabilidad ciudadana" at bounding box center [442, 134] width 675 height 20
click at [174, 131] on link "Corresponsabilidad ciudadana" at bounding box center [146, 134] width 70 height 6
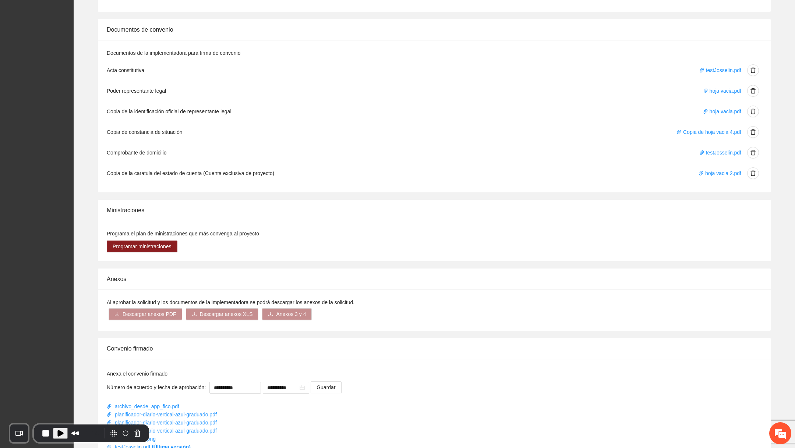
scroll to position [422, 0]
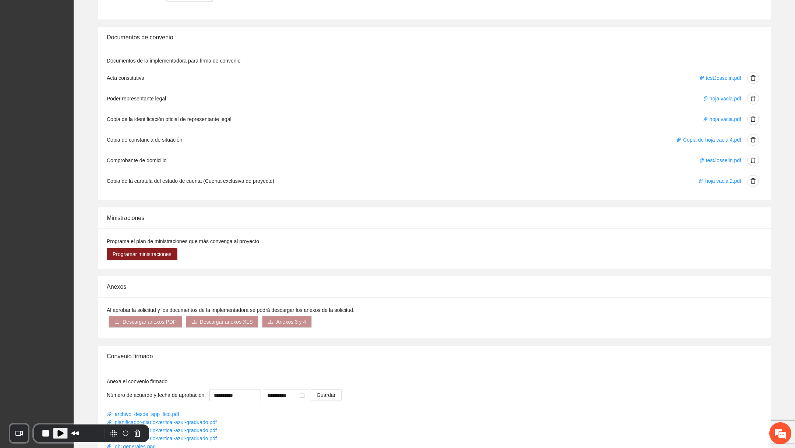
click at [58, 434] on span "Play Recording" at bounding box center [60, 433] width 9 height 9
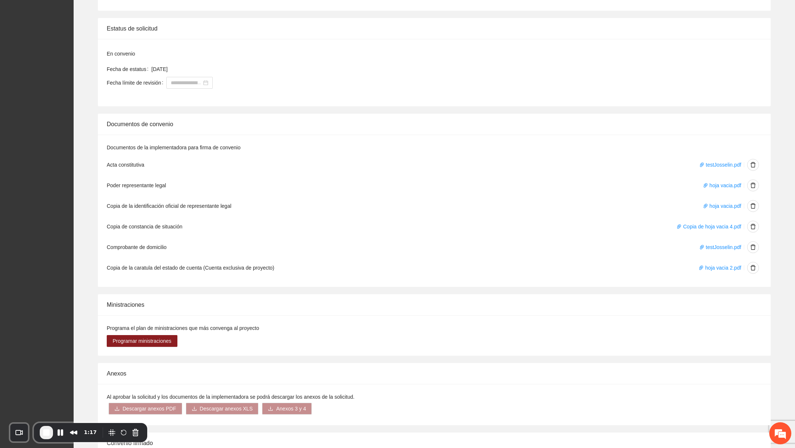
scroll to position [334, 0]
click at [754, 165] on icon "delete" at bounding box center [753, 165] width 6 height 6
click at [786, 145] on button "Eliminar" at bounding box center [774, 141] width 25 height 9
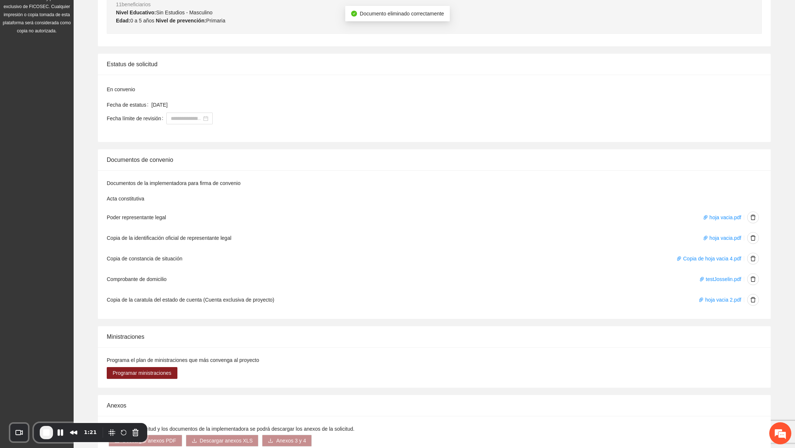
scroll to position [269, 0]
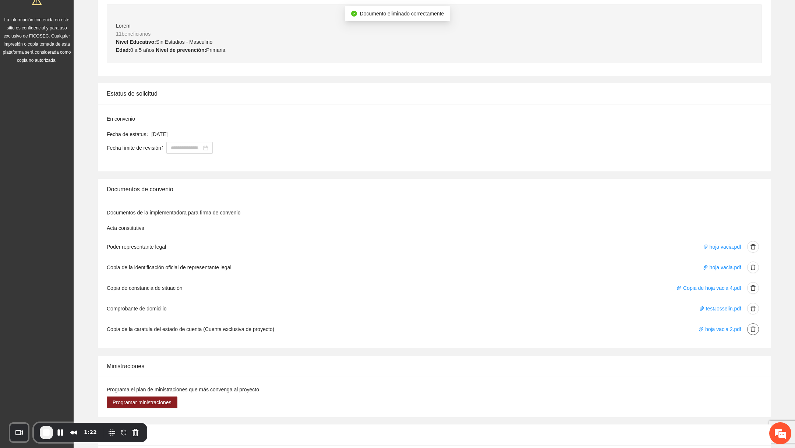
click at [751, 328] on icon "delete" at bounding box center [753, 330] width 6 height 6
click at [772, 305] on span "Eliminar" at bounding box center [774, 305] width 19 height 8
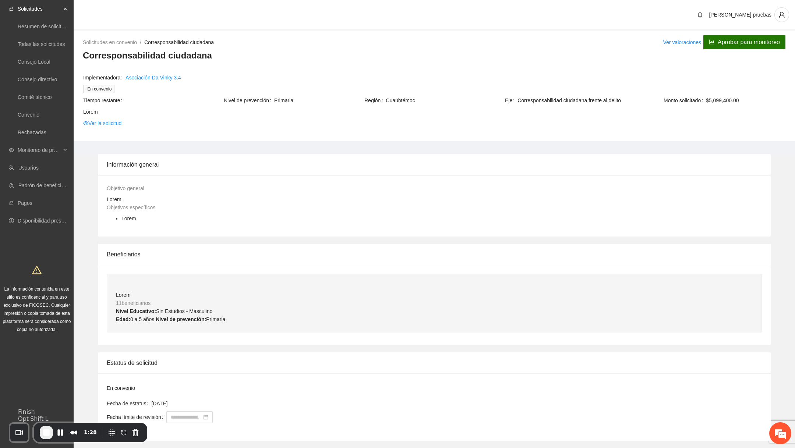
click at [43, 433] on span "End Recording" at bounding box center [46, 433] width 9 height 9
